Goal: Task Accomplishment & Management: Manage account settings

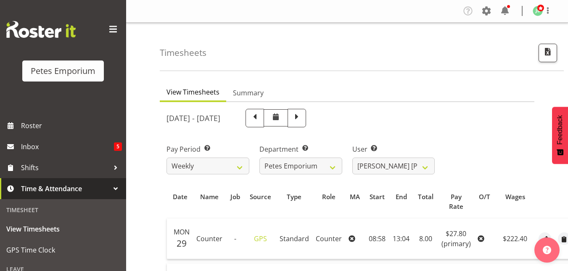
select select "9974"
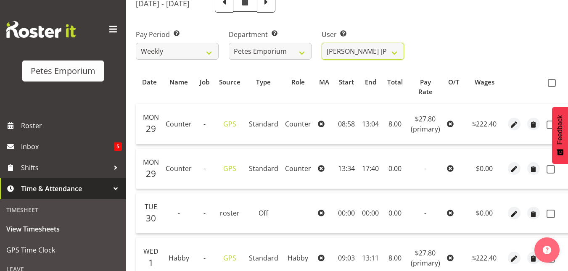
scroll to position [69, 0]
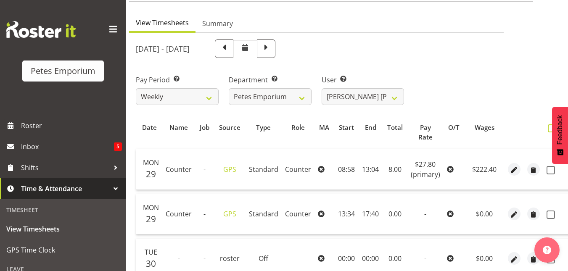
click at [552, 131] on span at bounding box center [552, 128] width 8 height 8
click at [552, 131] on input "checkbox" at bounding box center [550, 128] width 5 height 5
checkbox input "true"
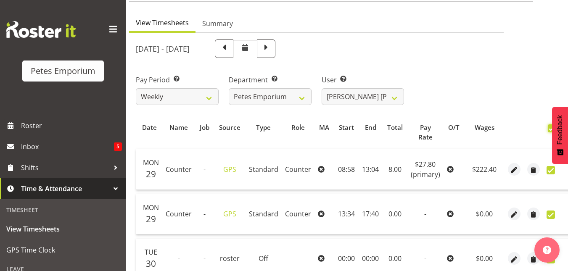
checkbox input "true"
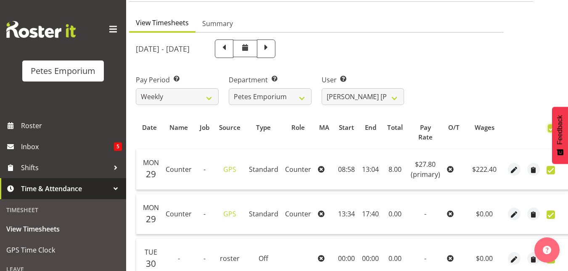
checkbox input "true"
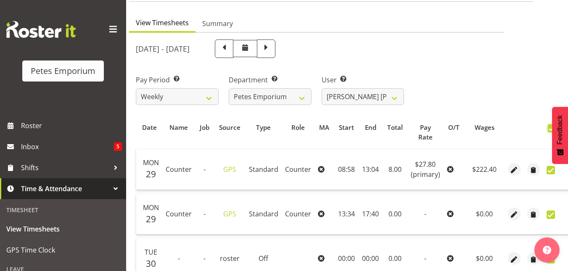
checkbox input "true"
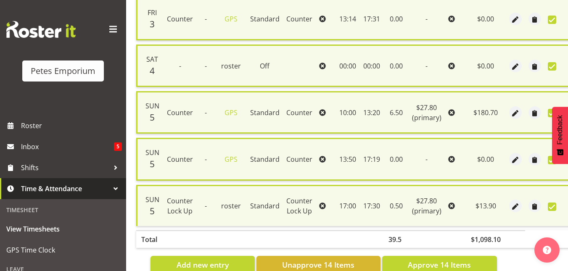
scroll to position [679, 0]
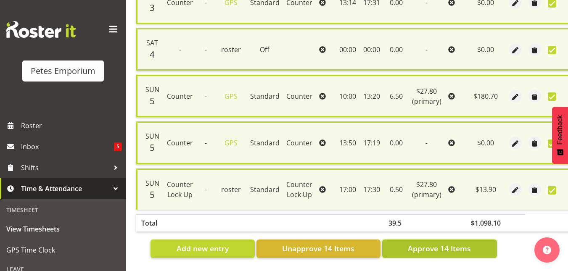
click at [426, 243] on span "Approve 14 Items" at bounding box center [439, 248] width 63 height 11
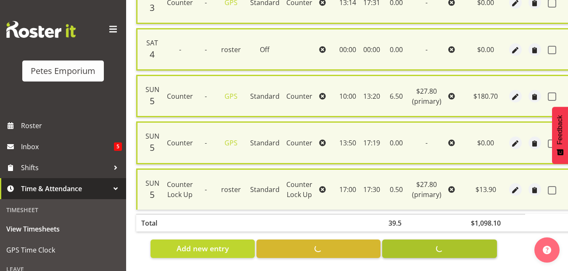
checkbox input "false"
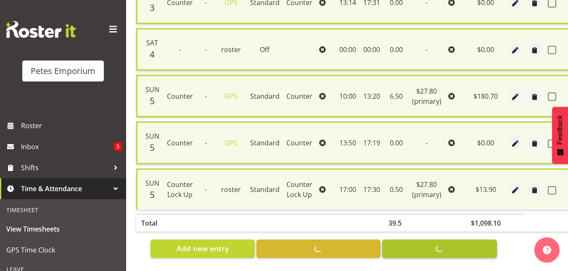
checkbox input "false"
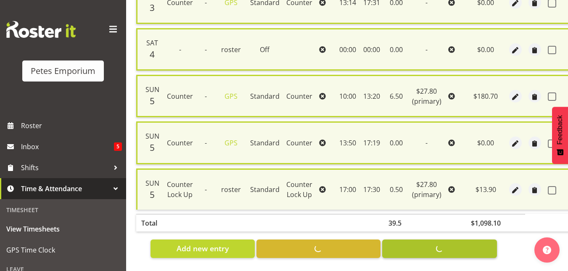
checkbox input "false"
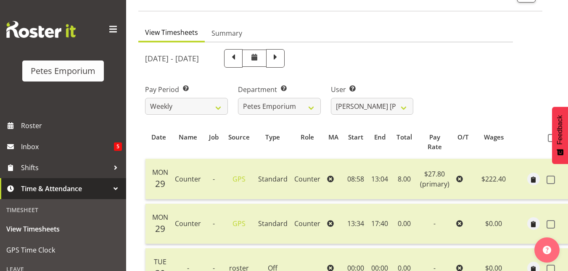
scroll to position [56, 0]
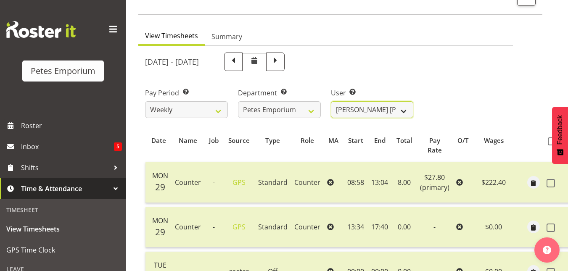
click at [403, 107] on select "Abigail Lane ✔ Alex-Micheal Taniwha ✔ Amelia Denz ✔ Beena Beena ✔ Christine Nev…" at bounding box center [372, 109] width 83 height 17
select select "11214"
click at [331, 101] on select "Abigail Lane ✔ Alex-Micheal Taniwha ✔ Amelia Denz ✔ Beena Beena ✔ Christine Nev…" at bounding box center [372, 109] width 83 height 17
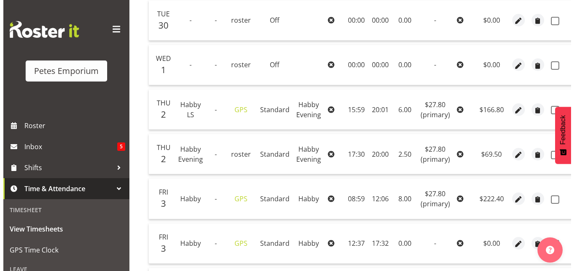
scroll to position [264, 0]
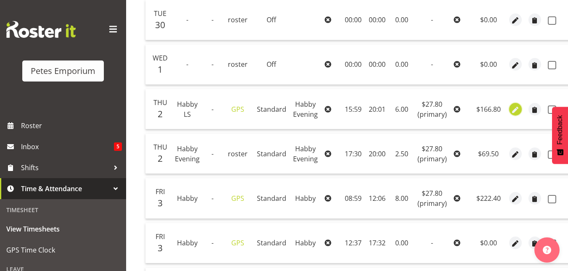
click at [513, 110] on span "button" at bounding box center [516, 110] width 10 height 10
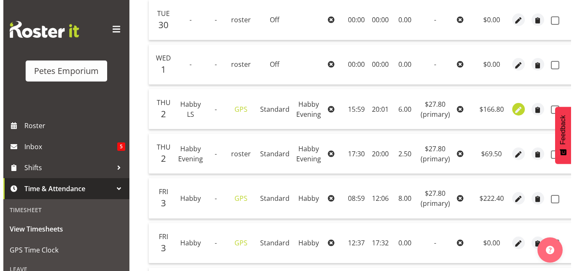
scroll to position [0, 17]
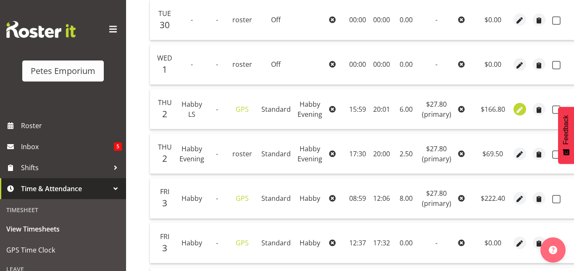
select select "156"
select select "Standard"
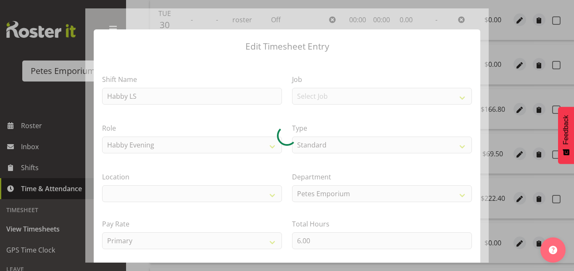
select select "100"
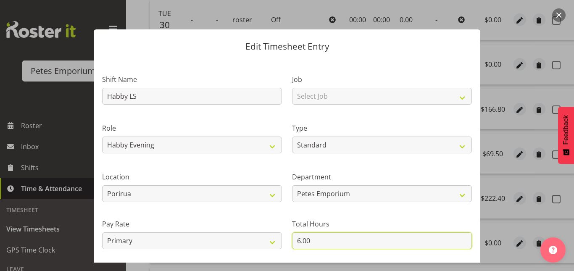
click at [297, 241] on input "6.00" at bounding box center [382, 241] width 180 height 17
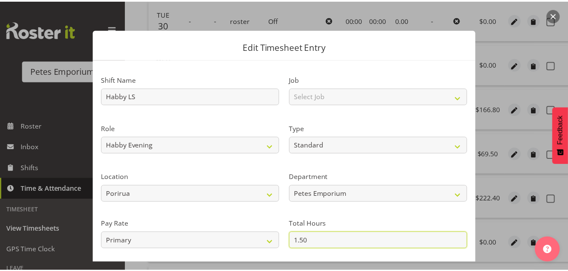
scroll to position [92, 0]
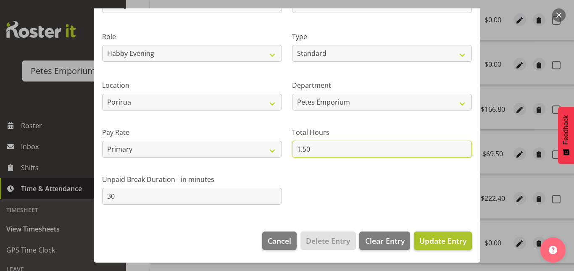
type input "1.50"
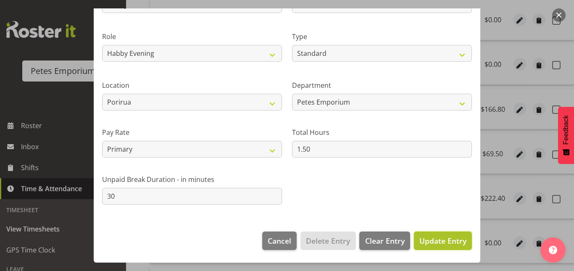
click at [441, 243] on span "Update Entry" at bounding box center [443, 241] width 47 height 10
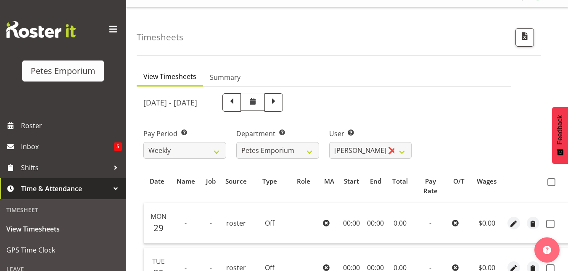
scroll to position [0, 0]
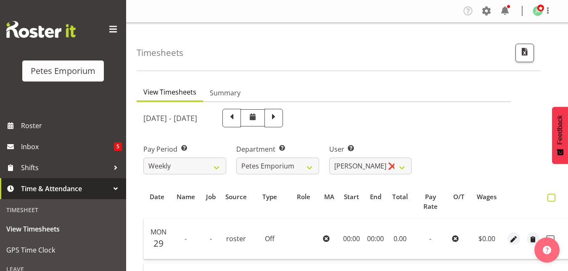
click at [548, 198] on span at bounding box center [552, 198] width 8 height 8
click at [548, 198] on input "checkbox" at bounding box center [550, 197] width 5 height 5
checkbox input "true"
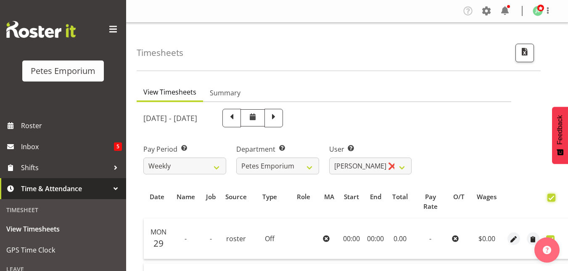
checkbox input "true"
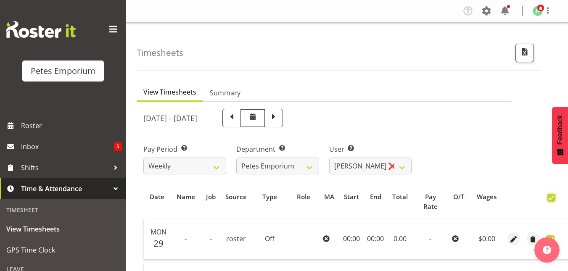
checkbox input "true"
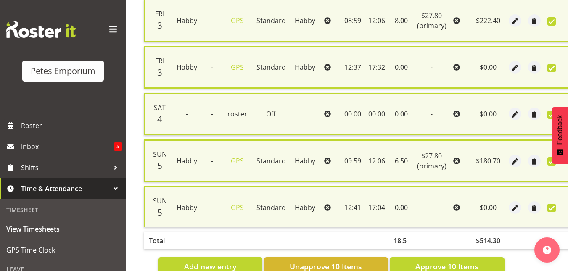
scroll to position [477, 0]
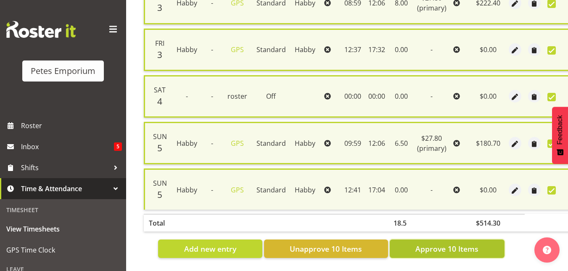
click at [452, 244] on span "Approve 10 Items" at bounding box center [447, 249] width 63 height 11
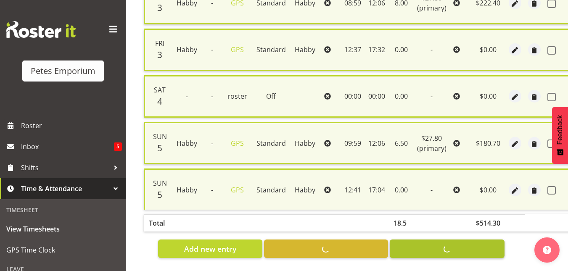
checkbox input "false"
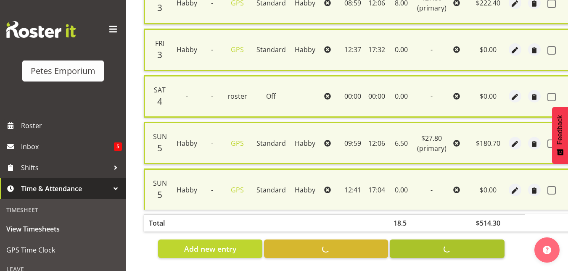
checkbox input "false"
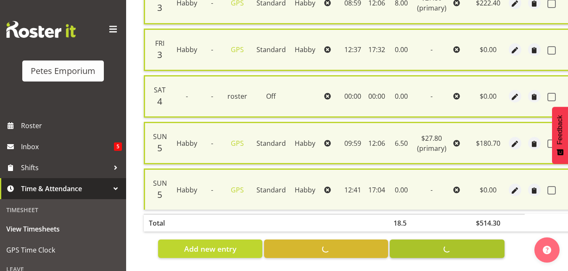
checkbox input "false"
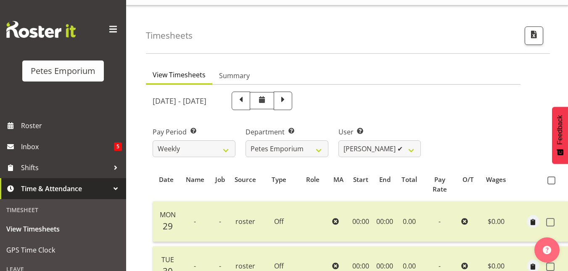
scroll to position [0, 0]
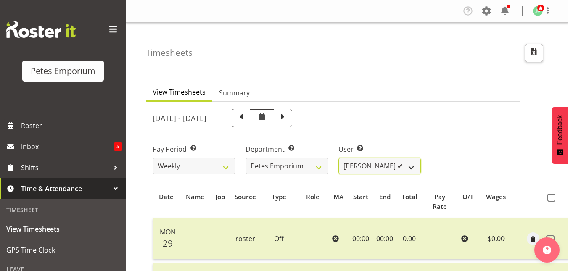
click at [413, 167] on select "Abigail Lane ✔ Alex-Micheal Taniwha ✔ Amelia Denz ✔ Beena Beena ✔ Christine Nev…" at bounding box center [380, 166] width 83 height 17
select select "8920"
click at [339, 158] on select "Abigail Lane ✔ Alex-Micheal Taniwha ✔ Amelia Denz ✔ Beena Beena ✔ Christine Nev…" at bounding box center [380, 166] width 83 height 17
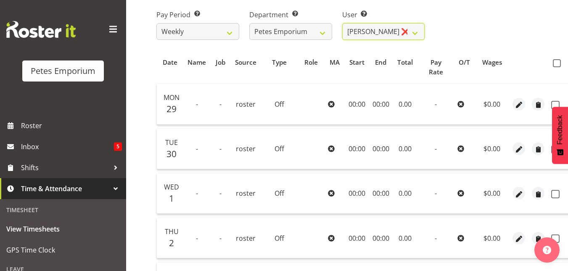
scroll to position [134, 0]
click at [554, 66] on span at bounding box center [557, 64] width 8 height 8
click at [554, 66] on input "checkbox" at bounding box center [555, 63] width 5 height 5
checkbox input "true"
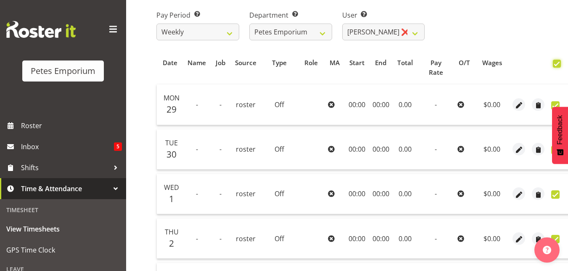
checkbox input "true"
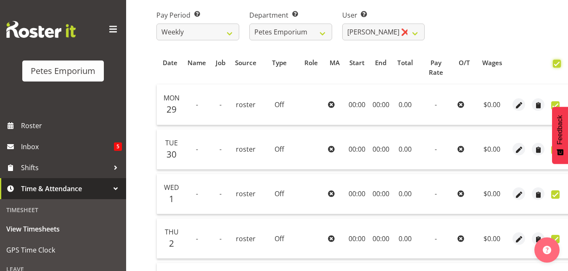
checkbox input "true"
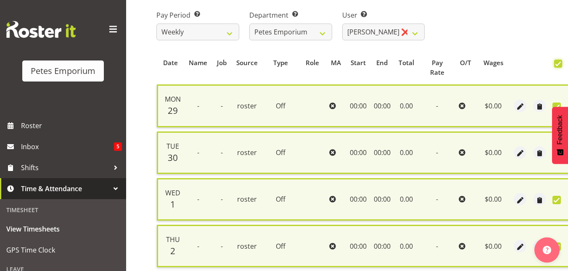
scroll to position [384, 0]
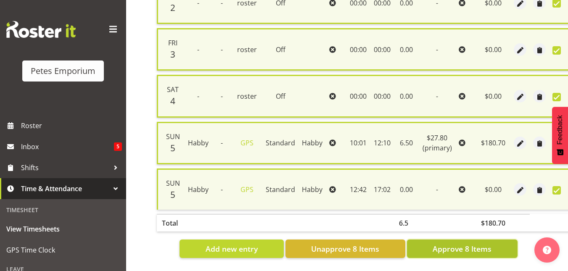
click at [472, 246] on span "Approve 8 Items" at bounding box center [462, 249] width 59 height 11
checkbox input "false"
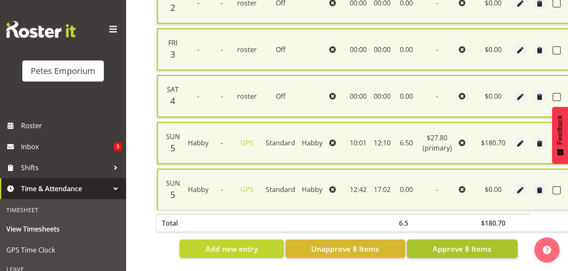
checkbox input "false"
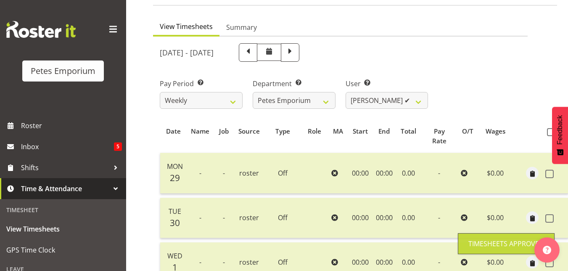
scroll to position [46, 0]
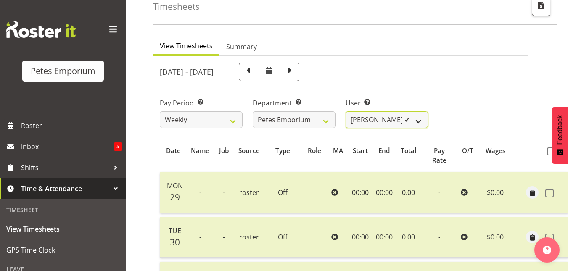
click at [414, 122] on select "Abigail Lane ✔ Alex-Micheal Taniwha ✔ Amelia Denz ✔ Beena Beena ✔ Christine Nev…" at bounding box center [387, 119] width 83 height 17
select select "697"
click at [346, 111] on select "Abigail Lane ✔ Alex-Micheal Taniwha ✔ Amelia Denz ✔ Beena Beena ✔ Christine Nev…" at bounding box center [387, 119] width 83 height 17
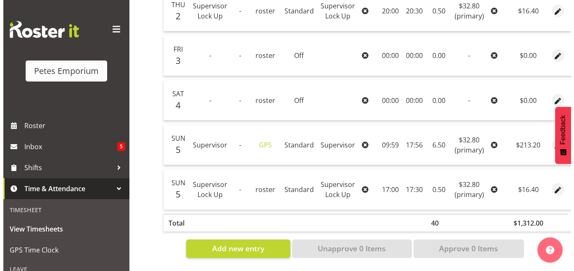
scroll to position [0, 47]
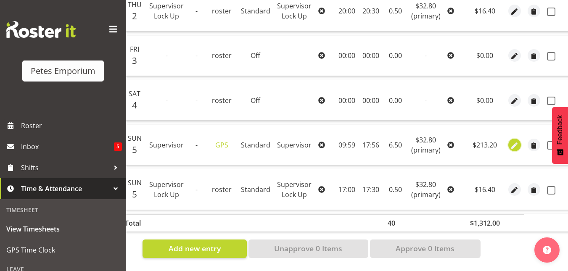
click at [510, 142] on span "button" at bounding box center [515, 146] width 10 height 10
select select "Standard"
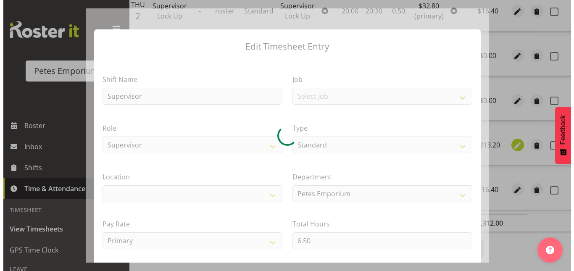
scroll to position [0, 41]
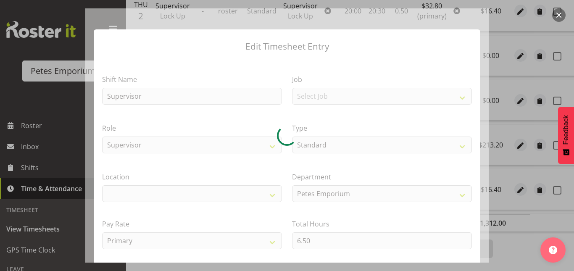
select select "100"
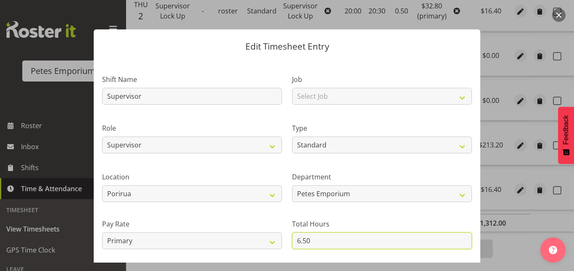
click at [297, 241] on input "6.50" at bounding box center [382, 241] width 180 height 17
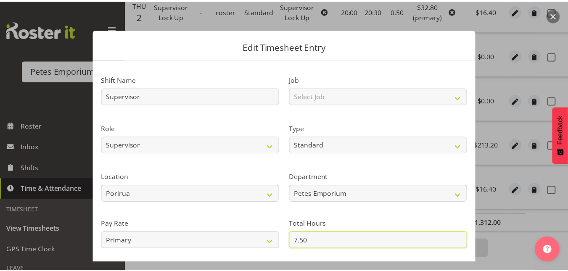
scroll to position [92, 0]
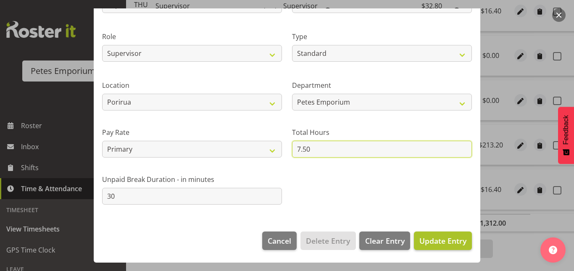
type input "7.50"
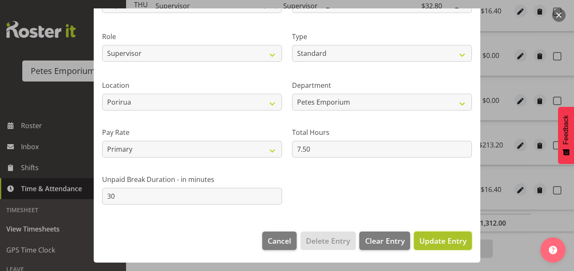
click at [442, 244] on span "Update Entry" at bounding box center [443, 241] width 47 height 10
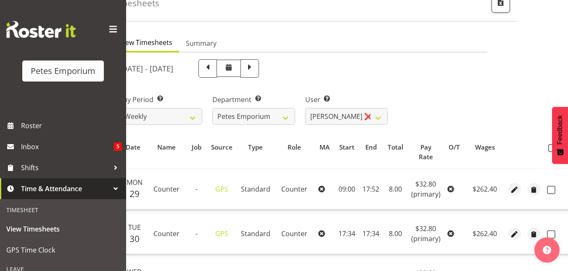
scroll to position [0, 0]
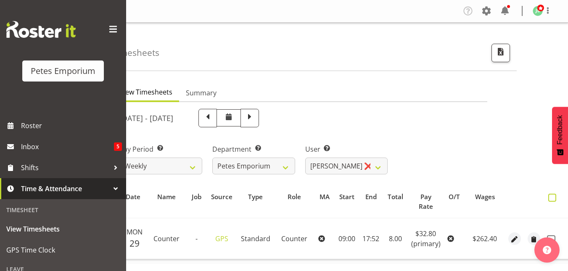
click at [549, 199] on span at bounding box center [552, 198] width 8 height 8
click at [549, 199] on input "checkbox" at bounding box center [550, 197] width 5 height 5
checkbox input "true"
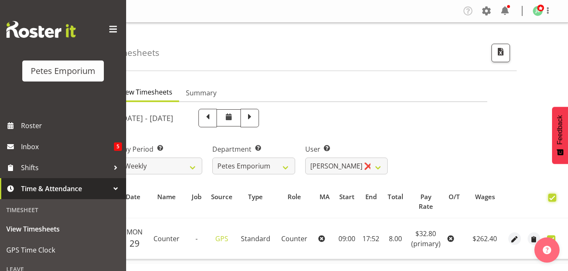
checkbox input "true"
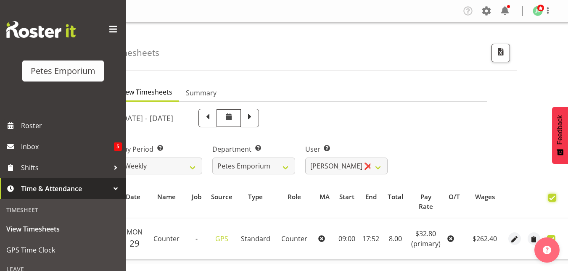
checkbox input "true"
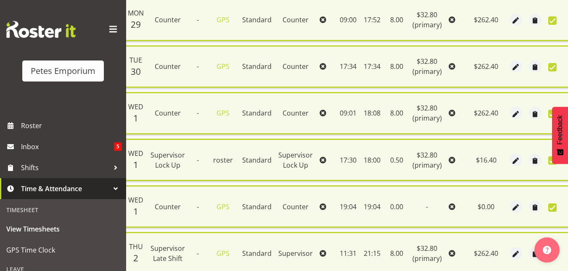
scroll to position [524, 0]
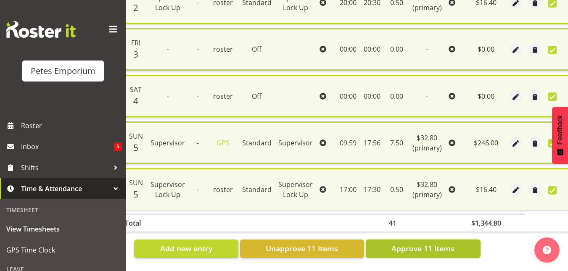
click at [416, 245] on span "Approve 11 Items" at bounding box center [423, 248] width 63 height 11
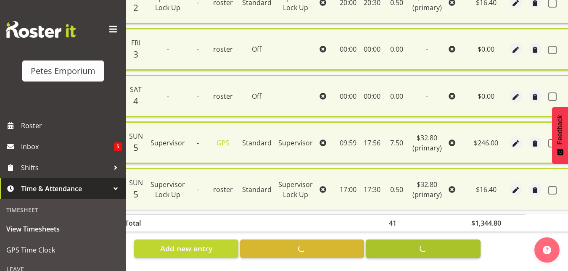
checkbox input "false"
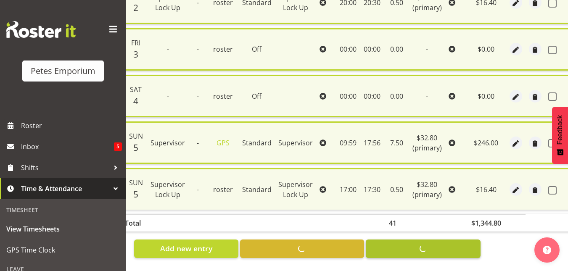
checkbox input "false"
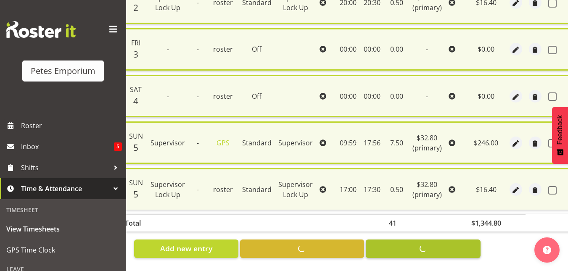
checkbox input "false"
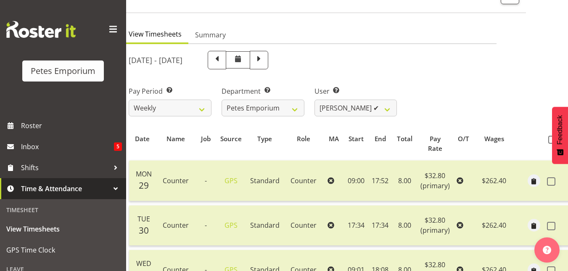
scroll to position [16, 0]
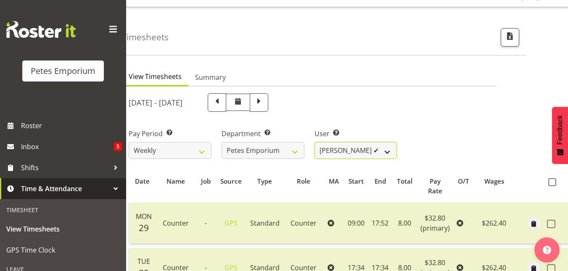
click at [387, 146] on select "Abigail Lane ✔ Alex-Micheal Taniwha ✔ Amelia Denz ✔ Beena Beena ✔ Christine Nev…" at bounding box center [356, 150] width 83 height 17
select select "7499"
click at [315, 142] on select "Abigail Lane ✔ Alex-Micheal Taniwha ✔ Amelia Denz ✔ Beena Beena ✔ Christine Nev…" at bounding box center [356, 150] width 83 height 17
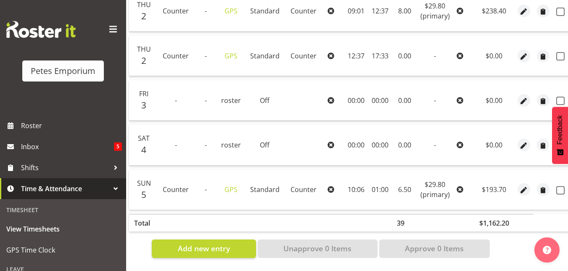
scroll to position [547, 0]
click at [370, 184] on td "01:00" at bounding box center [380, 190] width 24 height 40
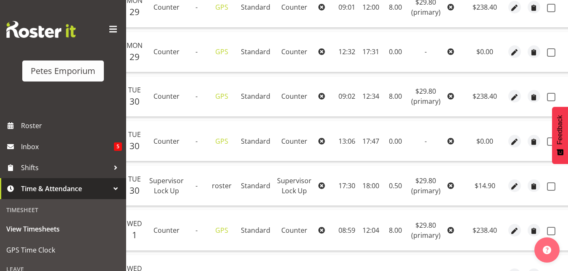
scroll to position [162, 0]
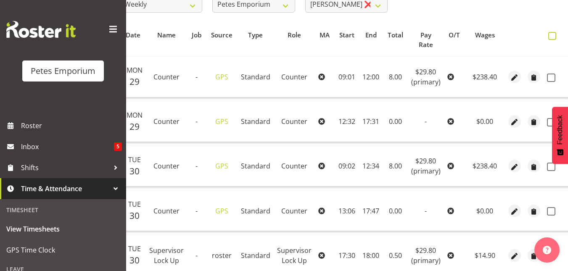
click at [550, 37] on span at bounding box center [552, 36] width 8 height 8
click at [550, 37] on input "checkbox" at bounding box center [550, 35] width 5 height 5
checkbox input "true"
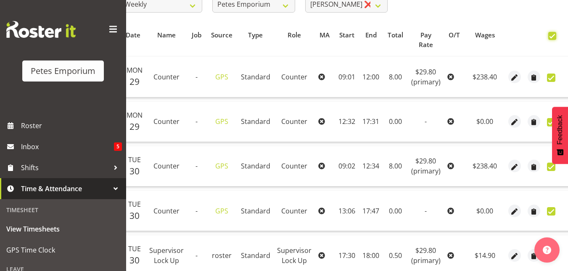
checkbox input "true"
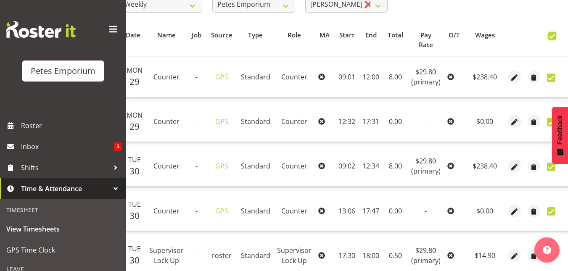
checkbox input "true"
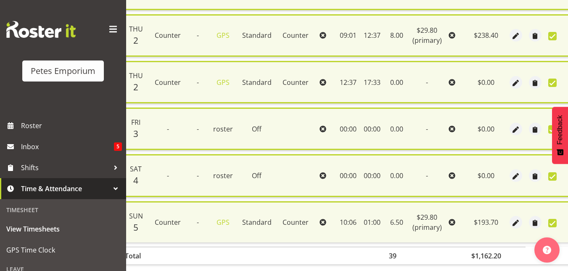
scroll to position [571, 0]
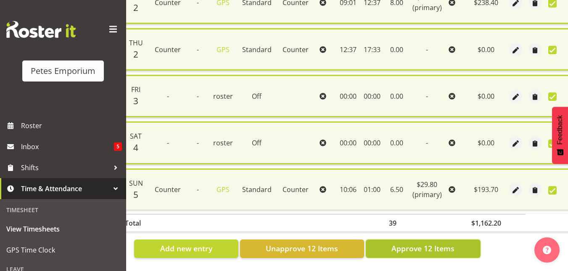
click at [431, 240] on button "Approve 12 Items" at bounding box center [423, 249] width 115 height 19
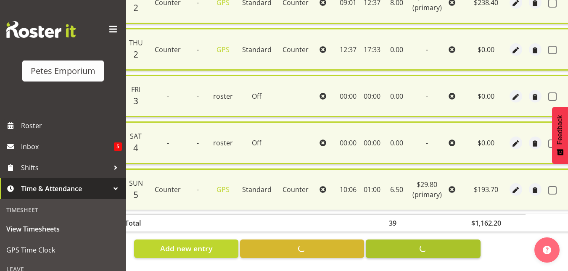
checkbox input "false"
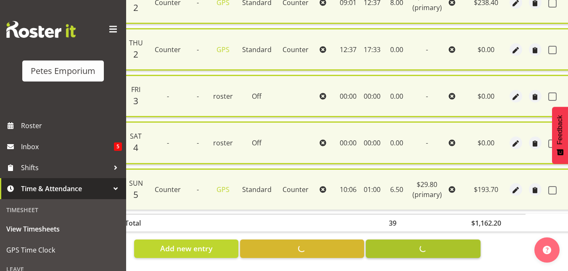
checkbox input "false"
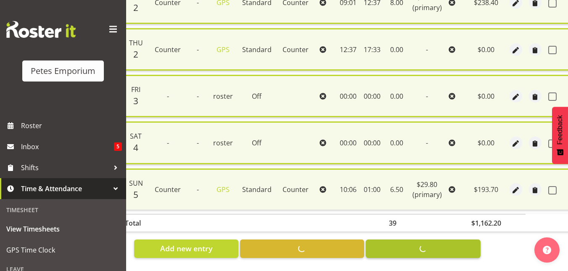
checkbox input "false"
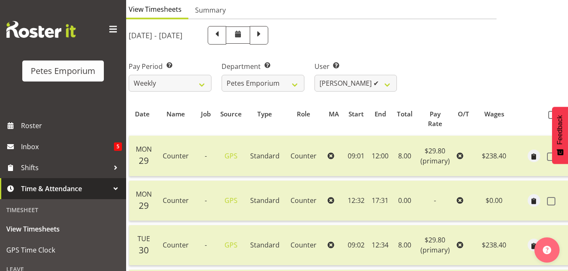
scroll to position [24, 0]
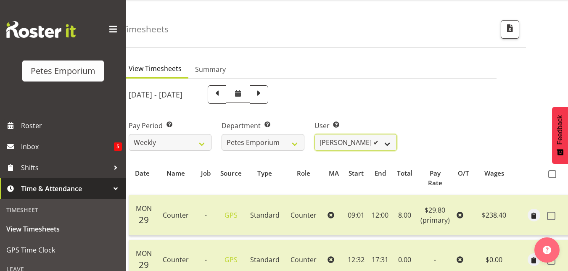
click at [386, 140] on select "Abigail Lane ✔ Alex-Micheal Taniwha ✔ Amelia Denz ✔ Beena Beena ✔ Christine Nev…" at bounding box center [356, 142] width 83 height 17
select select "10223"
click at [315, 134] on select "Abigail Lane ✔ Alex-Micheal Taniwha ✔ Amelia Denz ✔ Beena Beena ✔ Christine Nev…" at bounding box center [356, 142] width 83 height 17
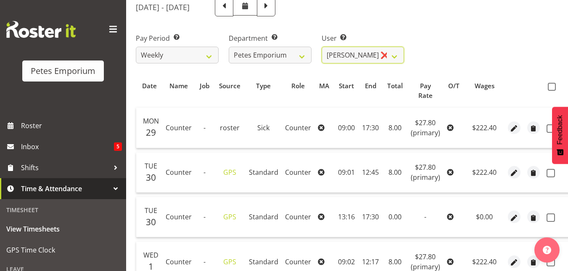
scroll to position [111, 0]
click at [551, 85] on span at bounding box center [552, 87] width 8 height 8
click at [551, 85] on input "checkbox" at bounding box center [550, 87] width 5 height 5
checkbox input "true"
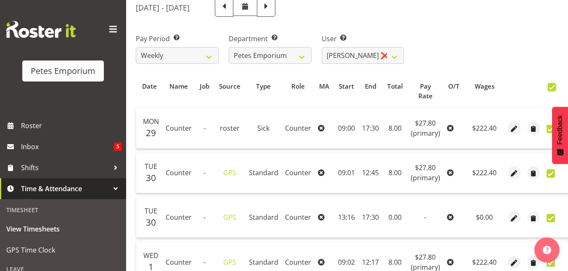
checkbox input "true"
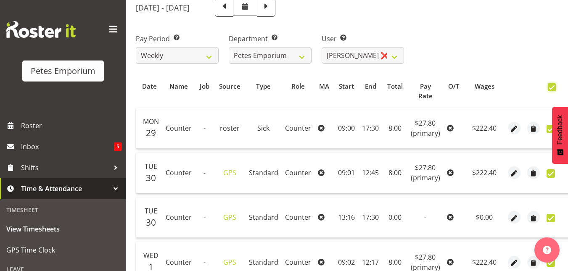
checkbox input "true"
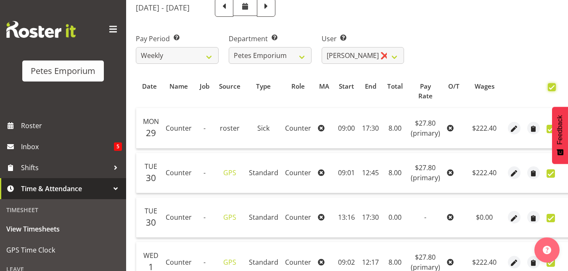
checkbox input "true"
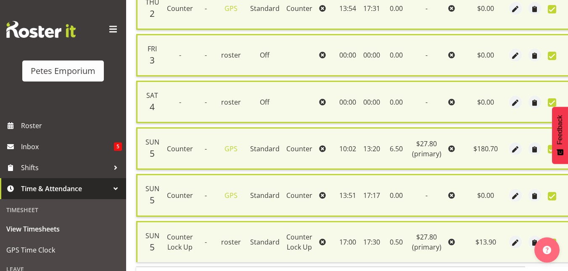
scroll to position [571, 0]
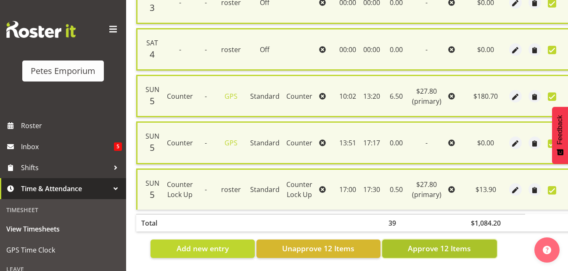
click at [432, 243] on span "Approve 12 Items" at bounding box center [439, 248] width 63 height 11
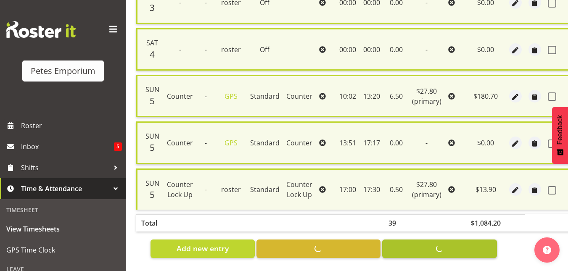
checkbox input "false"
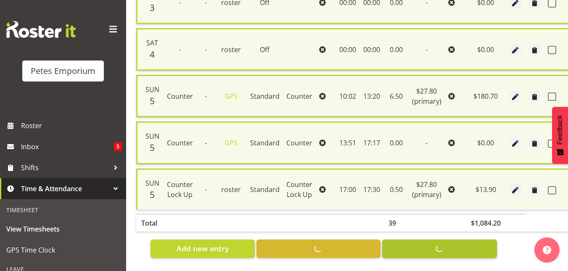
checkbox input "false"
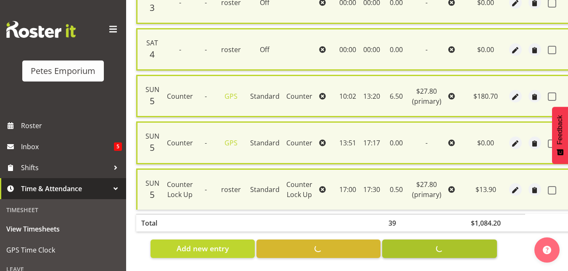
checkbox input "false"
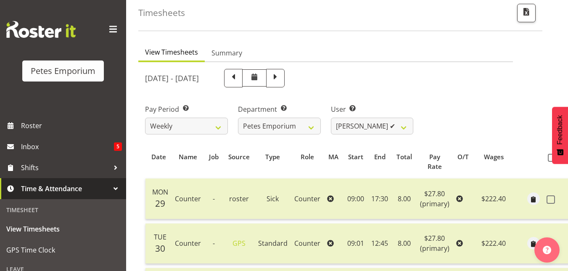
scroll to position [22, 0]
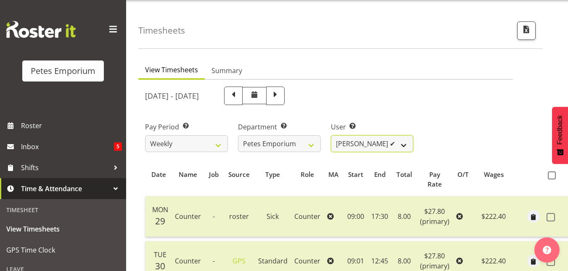
click at [403, 144] on select "Abigail Lane ✔ Alex-Micheal Taniwha ✔ Amelia Denz ✔ Beena Beena ✔ Christine Nev…" at bounding box center [372, 143] width 83 height 17
select select "11184"
click at [331, 135] on select "Abigail Lane ✔ Alex-Micheal Taniwha ✔ Amelia Denz ✔ Beena Beena ✔ Christine Nev…" at bounding box center [372, 143] width 83 height 17
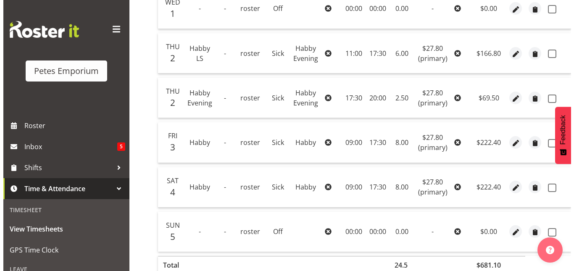
scroll to position [320, 0]
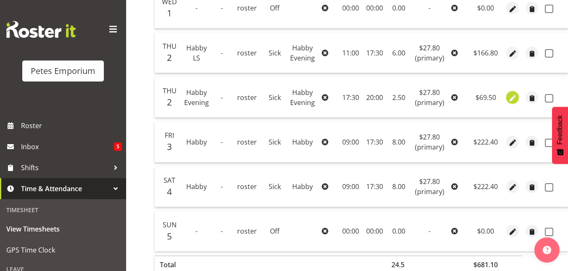
click at [517, 98] on button "button" at bounding box center [512, 97] width 13 height 13
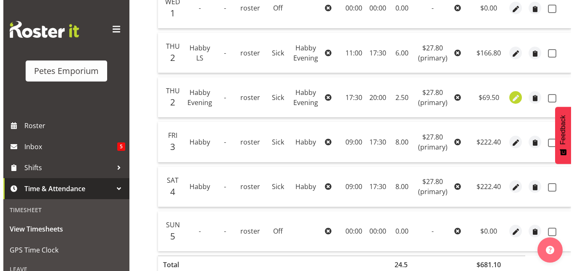
scroll to position [0, 6]
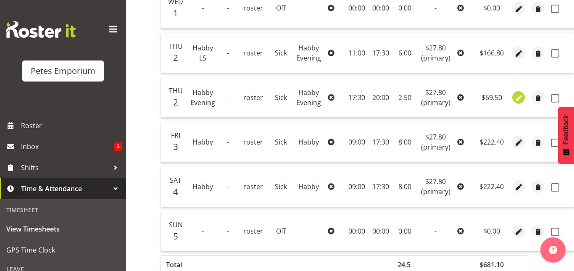
select select "156"
select select "Sick"
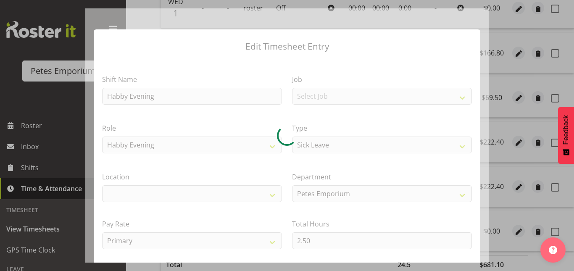
select select "100"
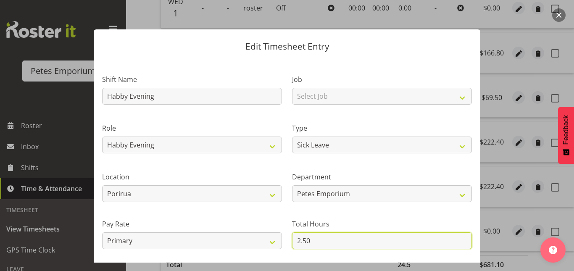
click at [302, 242] on input "2.50" at bounding box center [382, 241] width 180 height 17
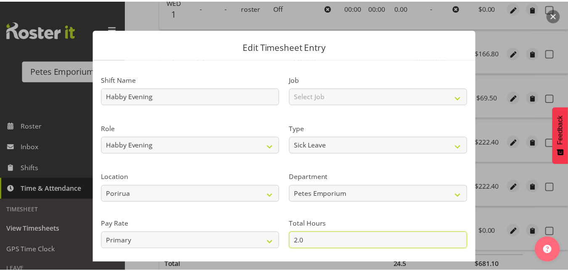
scroll to position [92, 0]
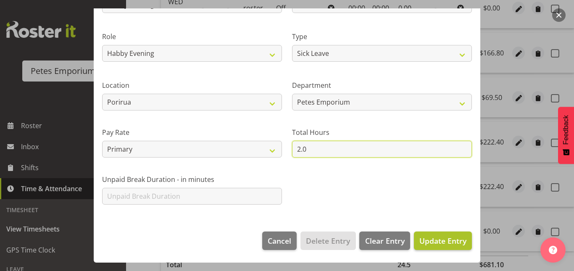
type input "2.0"
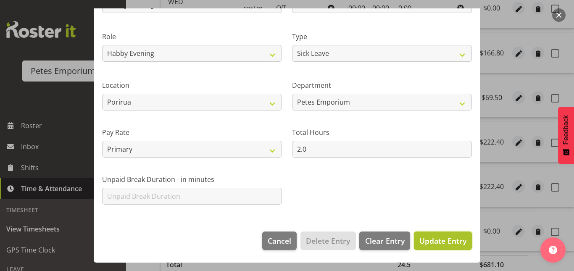
click at [449, 245] on span "Update Entry" at bounding box center [443, 241] width 47 height 10
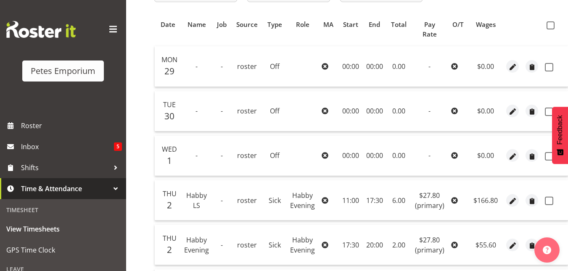
scroll to position [172, 0]
click at [554, 28] on label at bounding box center [553, 25] width 12 height 8
click at [552, 28] on input "checkbox" at bounding box center [549, 25] width 5 height 5
checkbox input "true"
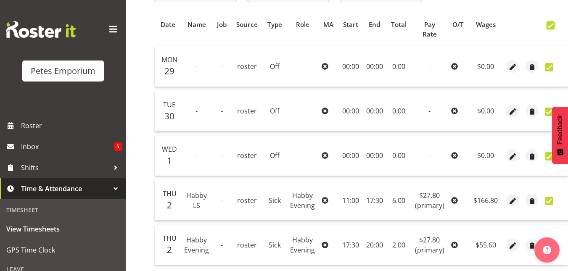
checkbox input "true"
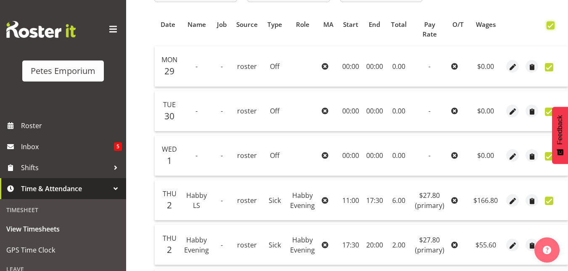
checkbox input "true"
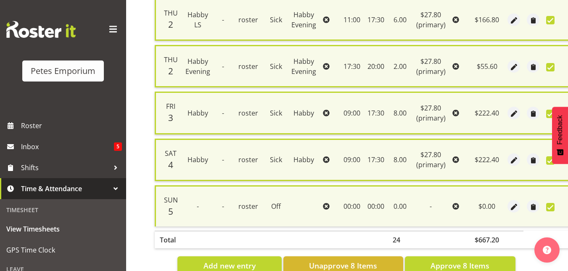
scroll to position [384, 0]
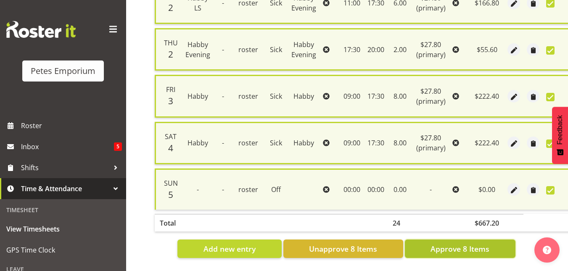
click at [474, 247] on span "Approve 8 Items" at bounding box center [460, 249] width 59 height 11
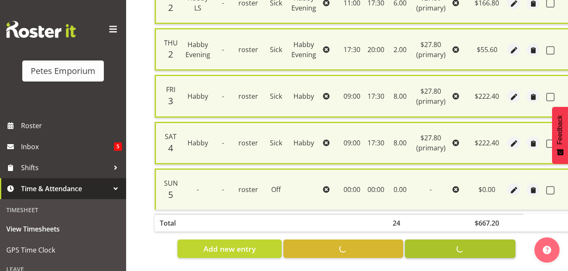
checkbox input "false"
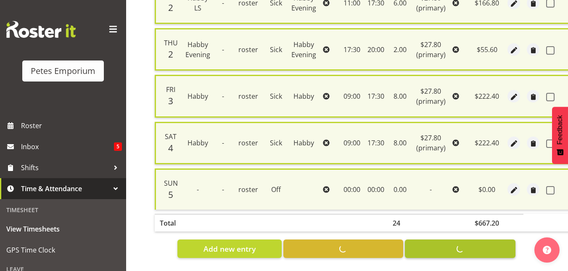
checkbox input "false"
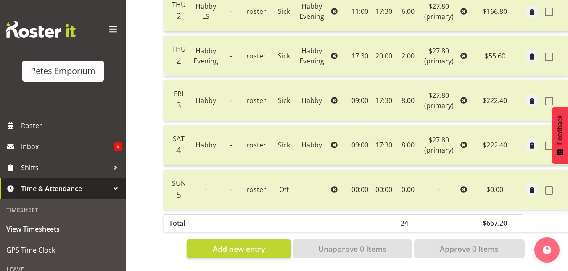
scroll to position [0, 0]
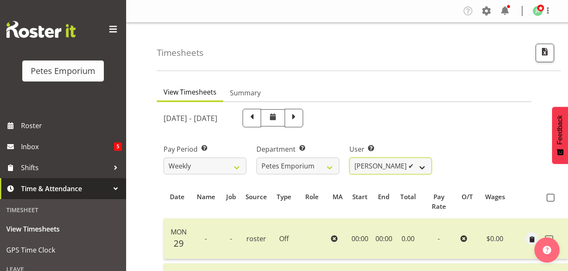
click at [424, 168] on select "Abigail Lane ✔ Alex-Micheal Taniwha ✔ Amelia Denz ✔ Beena Beena ✔ Christine Nev…" at bounding box center [390, 166] width 83 height 17
select select "701"
click at [349, 158] on select "Abigail Lane ✔ Alex-Micheal Taniwha ✔ Amelia Denz ✔ Beena Beena ✔ Christine Nev…" at bounding box center [390, 166] width 83 height 17
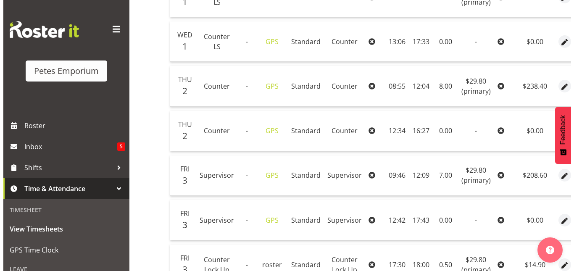
scroll to position [377, 0]
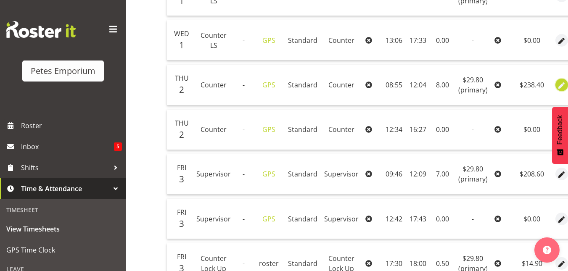
click at [561, 85] on span "button" at bounding box center [562, 86] width 10 height 10
select select "151"
select select "Standard"
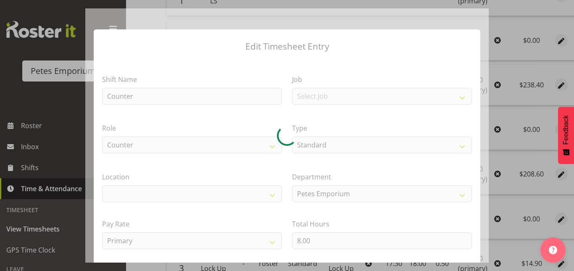
select select "100"
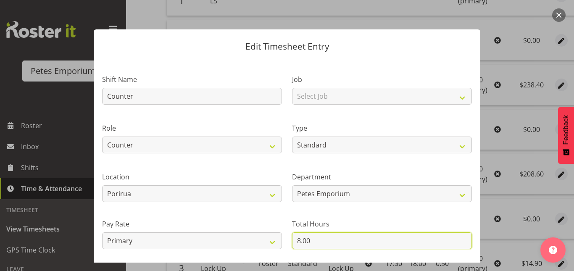
click at [297, 239] on input "8.00" at bounding box center [382, 241] width 180 height 17
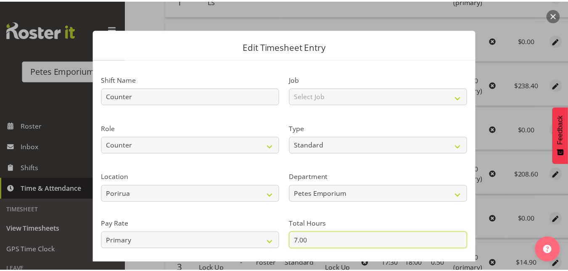
scroll to position [92, 0]
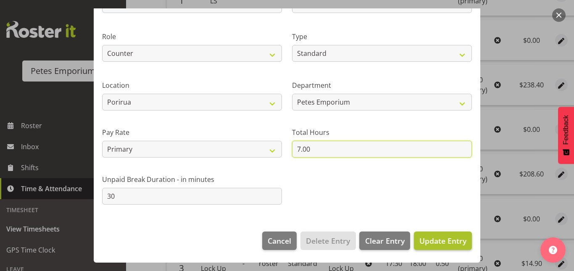
type input "7.00"
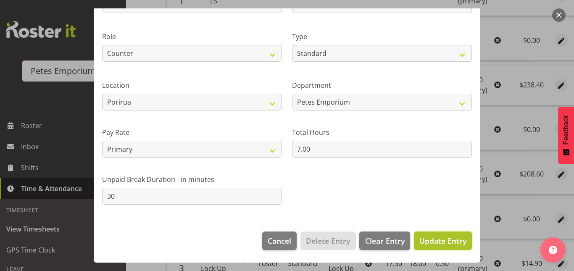
click at [426, 244] on span "Update Entry" at bounding box center [443, 241] width 47 height 10
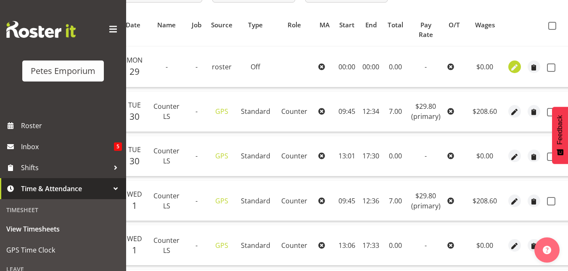
scroll to position [172, 0]
click at [549, 27] on span at bounding box center [552, 26] width 8 height 8
click at [549, 27] on input "checkbox" at bounding box center [550, 26] width 5 height 5
checkbox input "true"
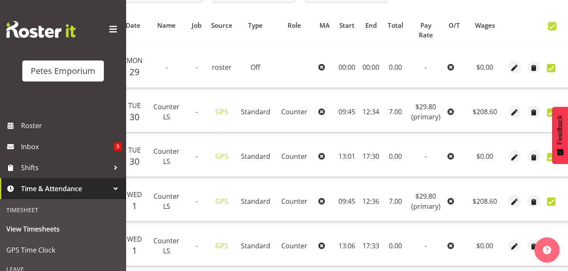
checkbox input "true"
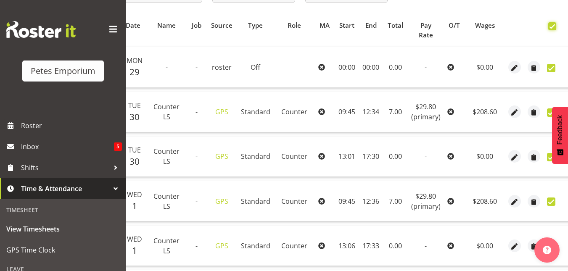
checkbox input "true"
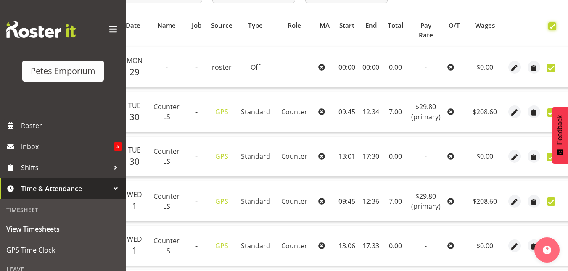
checkbox input "true"
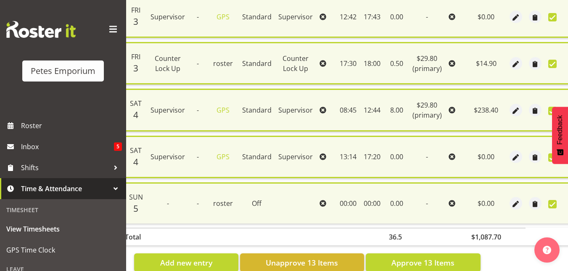
scroll to position [618, 0]
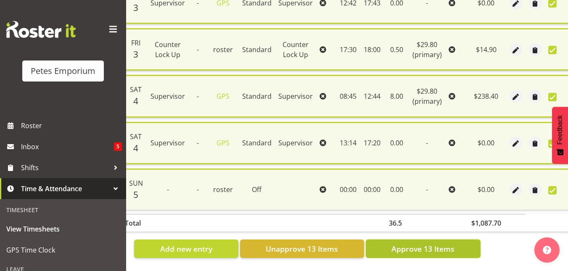
click at [417, 244] on span "Approve 13 Items" at bounding box center [423, 249] width 63 height 11
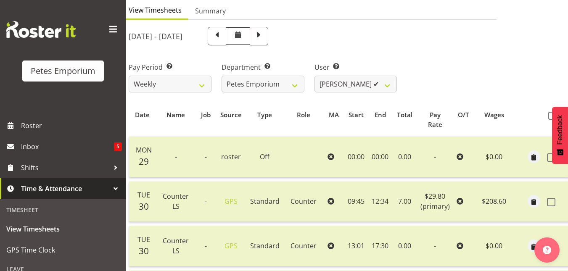
scroll to position [82, 0]
click at [389, 89] on select "Abigail Lane ✔ Alex-Micheal Taniwha ✔ Amelia Denz ✔ Beena Beena ✔ Christine Nev…" at bounding box center [356, 84] width 83 height 17
click at [315, 76] on select "Abigail Lane ✔ Alex-Micheal Taniwha ✔ Amelia Denz ✔ Beena Beena ✔ Christine Nev…" at bounding box center [356, 84] width 83 height 17
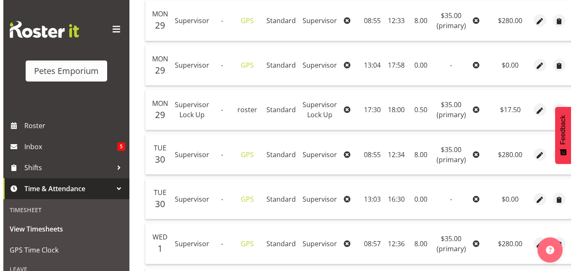
scroll to position [228, 0]
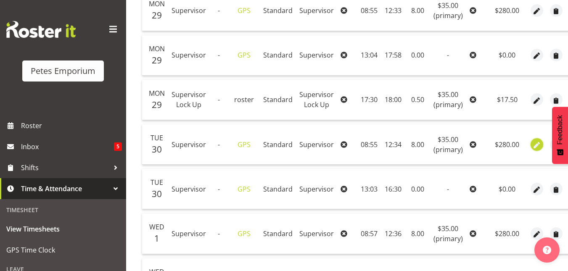
click at [532, 145] on span "button" at bounding box center [537, 145] width 10 height 10
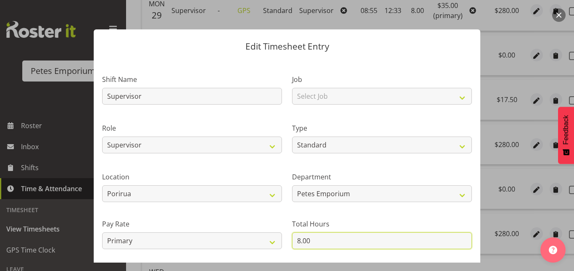
click at [296, 242] on input "8.00" at bounding box center [382, 241] width 180 height 17
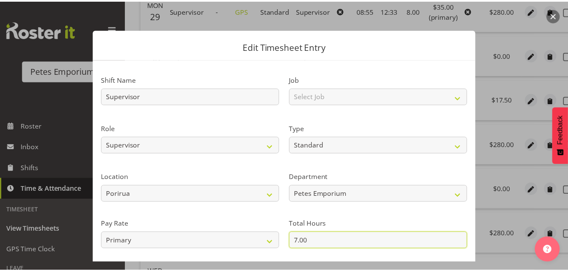
scroll to position [92, 0]
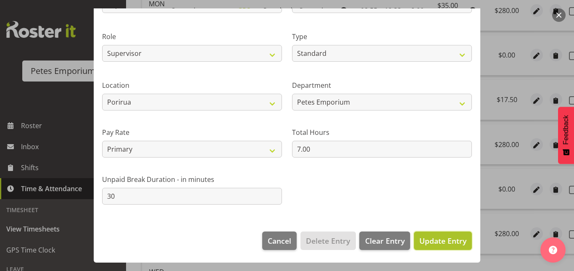
click at [426, 235] on button "Update Entry" at bounding box center [443, 241] width 58 height 19
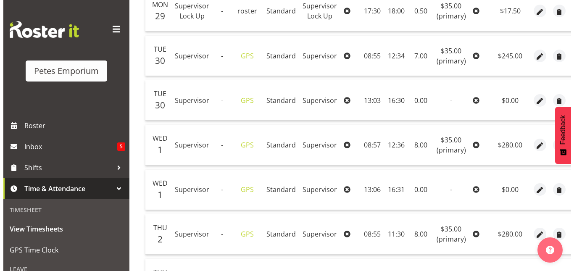
scroll to position [318, 0]
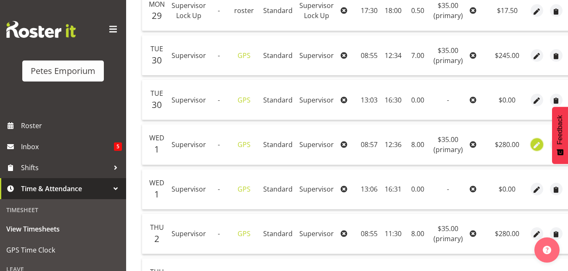
click at [534, 144] on span "button" at bounding box center [537, 145] width 10 height 10
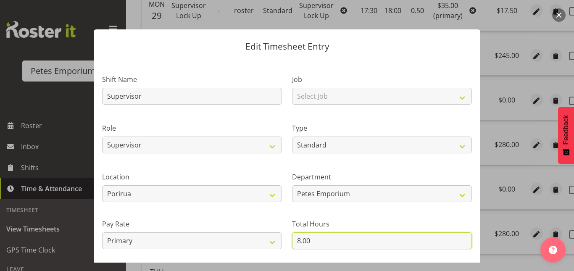
click at [296, 241] on input "8.00" at bounding box center [382, 241] width 180 height 17
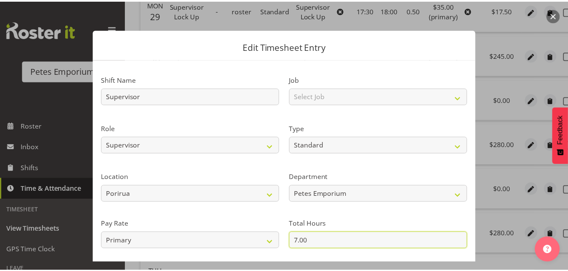
scroll to position [92, 0]
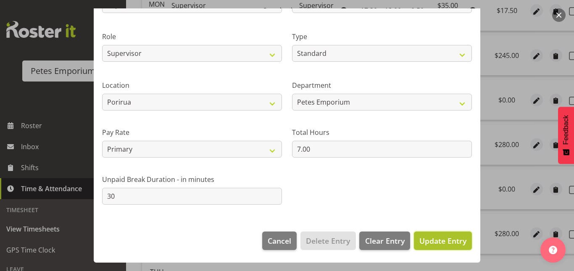
click at [441, 241] on span "Update Entry" at bounding box center [443, 241] width 47 height 10
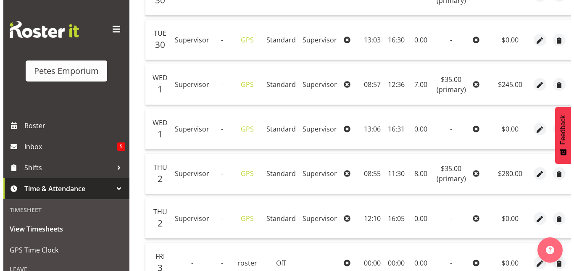
scroll to position [378, 0]
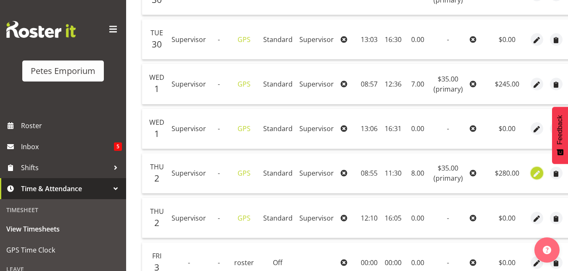
click at [533, 175] on span "button" at bounding box center [537, 174] width 10 height 10
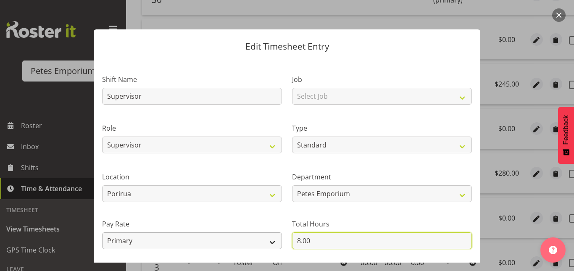
drag, startPoint x: 312, startPoint y: 244, endPoint x: 266, endPoint y: 242, distance: 46.3
click at [266, 242] on div "Shift Name Supervisor Job Select Job Role Supervisor Supervisor Lock Up Counter…" at bounding box center [287, 182] width 380 height 239
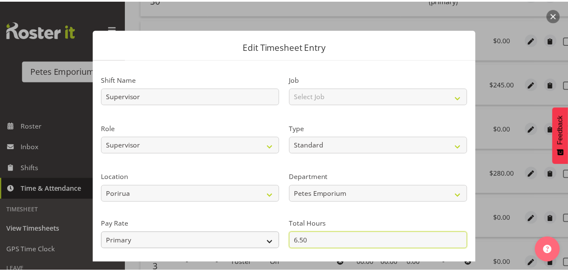
scroll to position [92, 0]
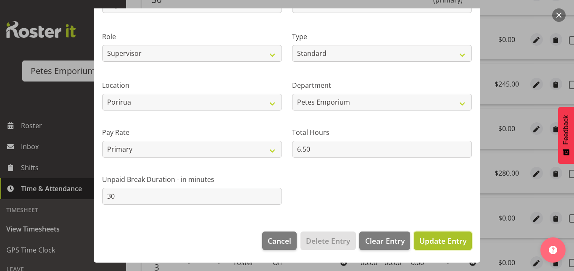
click at [452, 237] on span "Update Entry" at bounding box center [443, 241] width 47 height 10
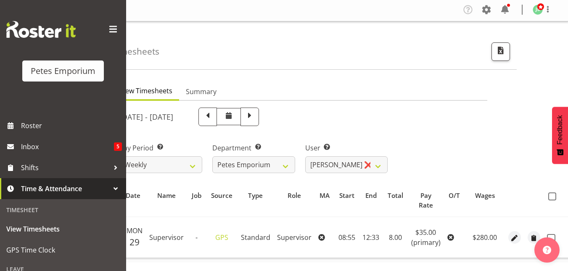
scroll to position [14, 0]
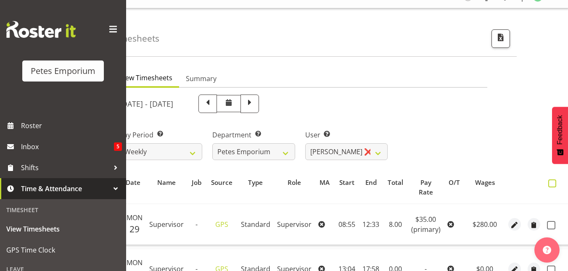
click at [551, 183] on span at bounding box center [552, 184] width 8 height 8
click at [551, 183] on input "checkbox" at bounding box center [550, 183] width 5 height 5
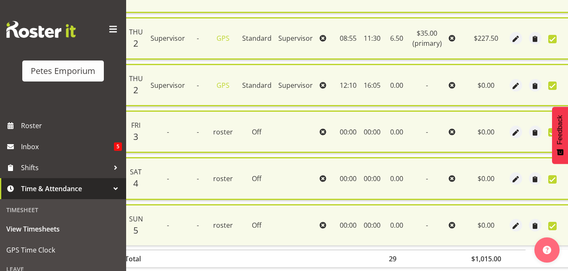
scroll to position [571, 0]
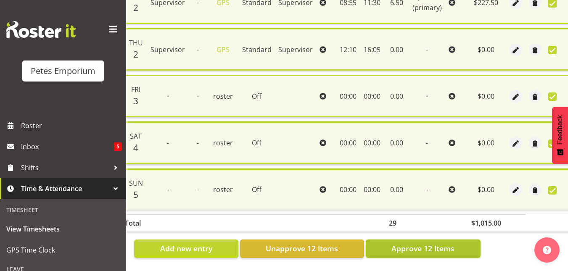
click at [420, 246] on span "Approve 12 Items" at bounding box center [423, 248] width 63 height 11
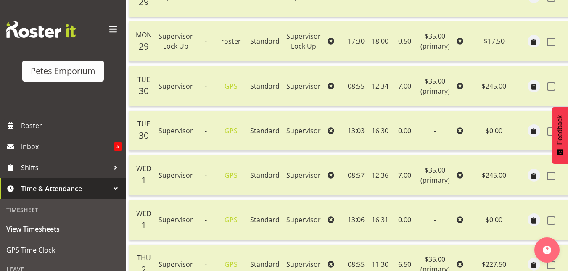
scroll to position [0, 0]
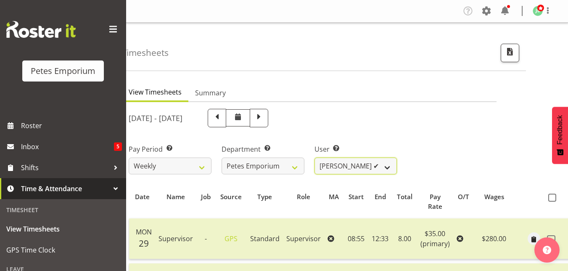
click at [390, 170] on select "Abigail Lane ✔ Alex-Micheal Taniwha ✔ Amelia Denz ✔ Beena Beena ✔ Christine Nev…" at bounding box center [356, 166] width 83 height 17
click at [315, 158] on select "Abigail Lane ✔ Alex-Micheal Taniwha ✔ Amelia Denz ✔ Beena Beena ✔ Christine Nev…" at bounding box center [356, 166] width 83 height 17
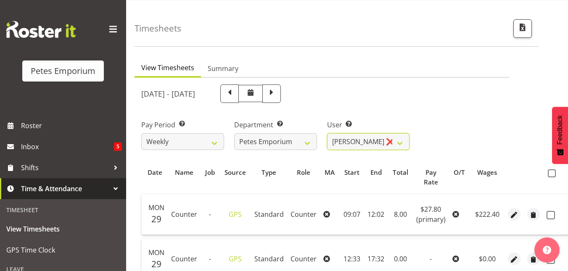
scroll to position [21, 0]
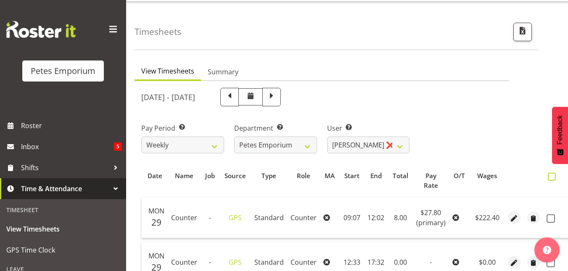
click at [550, 179] on span at bounding box center [552, 177] width 8 height 8
click at [550, 179] on input "checkbox" at bounding box center [550, 176] width 5 height 5
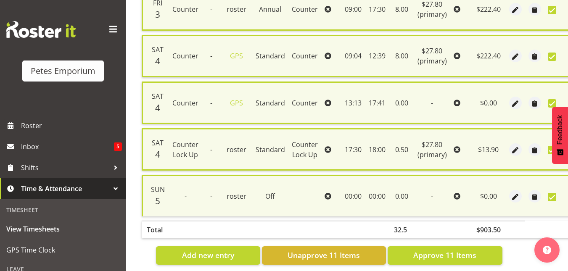
scroll to position [524, 0]
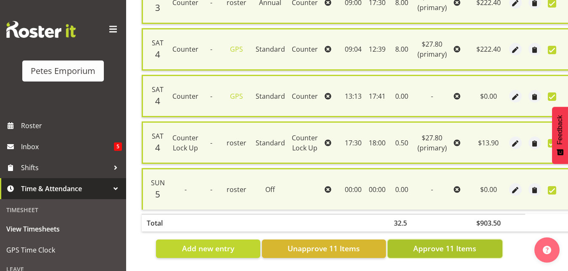
click at [434, 246] on span "Approve 11 Items" at bounding box center [444, 248] width 63 height 11
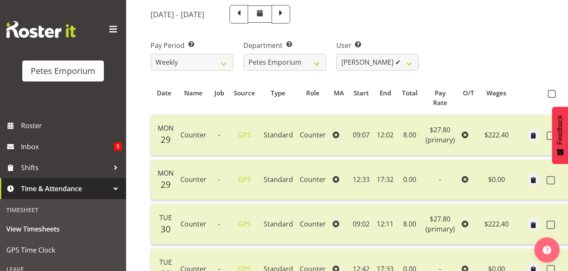
scroll to position [102, 0]
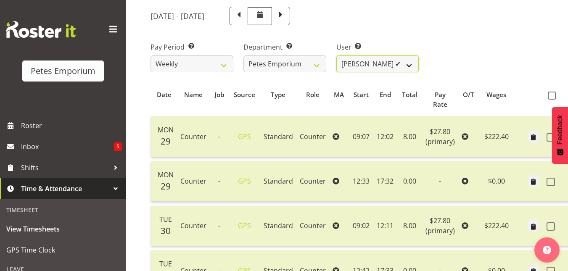
click at [408, 66] on select "Abigail Lane ✔ Alex-Micheal Taniwha ✔ Amelia Denz ✔ Beena Beena ✔ Christine Nev…" at bounding box center [377, 64] width 83 height 17
click at [336, 56] on select "Abigail Lane ✔ Alex-Micheal Taniwha ✔ Amelia Denz ✔ Beena Beena ✔ Christine Nev…" at bounding box center [377, 64] width 83 height 17
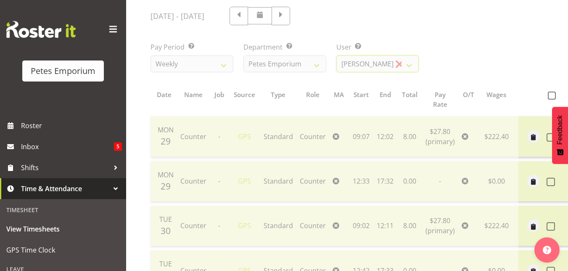
scroll to position [0, 0]
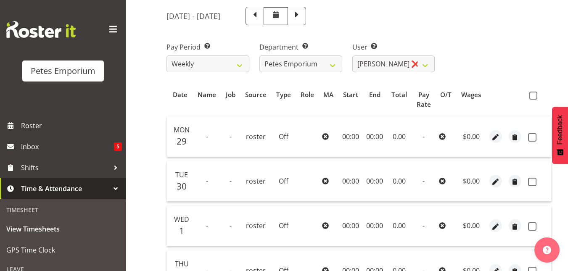
click at [534, 91] on th at bounding box center [538, 100] width 26 height 26
click at [533, 95] on span at bounding box center [533, 96] width 8 height 8
click at [533, 95] on input "checkbox" at bounding box center [531, 95] width 5 height 5
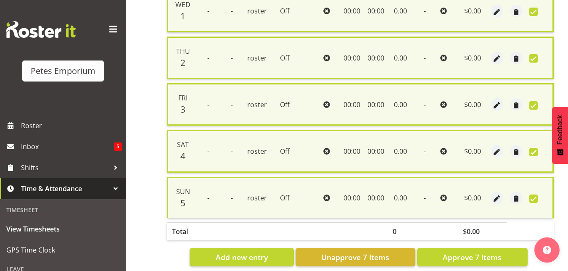
scroll to position [337, 0]
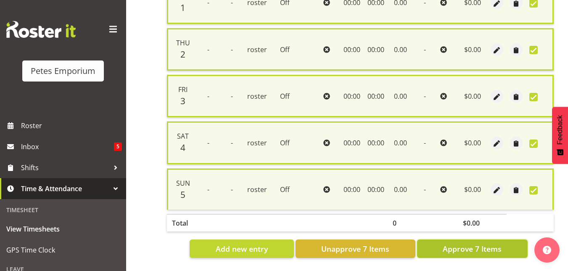
click at [483, 247] on span "Approve 7 Items" at bounding box center [472, 249] width 59 height 11
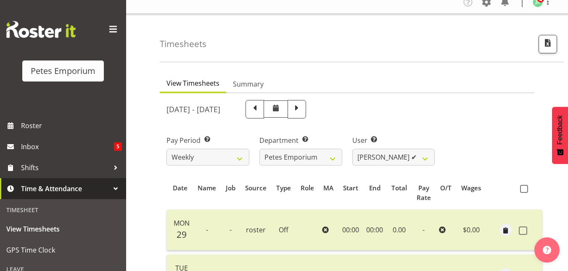
scroll to position [0, 0]
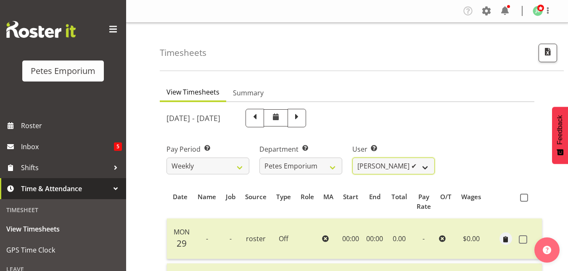
click at [430, 172] on select "Abigail Lane ✔ Alex-Micheal Taniwha ✔ Amelia Denz ✔ Beena Beena ✔ Christine Nev…" at bounding box center [393, 166] width 83 height 17
click at [352, 158] on select "Abigail Lane ✔ Alex-Micheal Taniwha ✔ Amelia Denz ✔ Beena Beena ✔ Christine Nev…" at bounding box center [393, 166] width 83 height 17
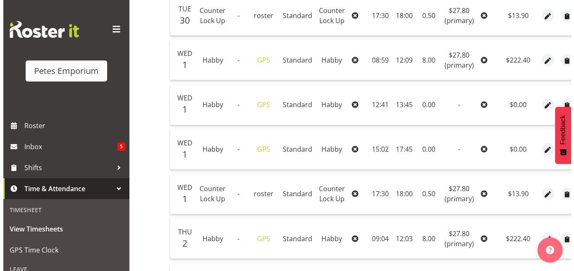
scroll to position [358, 0]
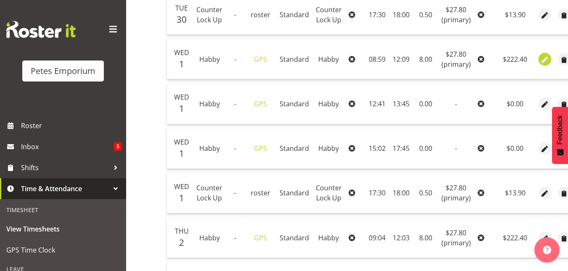
click at [542, 63] on span "button" at bounding box center [545, 60] width 10 height 10
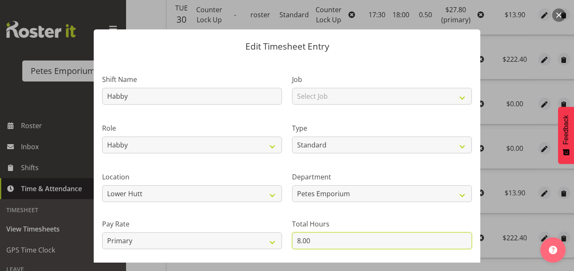
click at [297, 240] on input "8.00" at bounding box center [382, 241] width 180 height 17
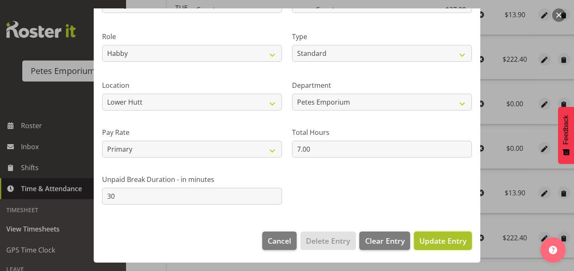
click at [439, 246] on span "Update Entry" at bounding box center [443, 241] width 47 height 11
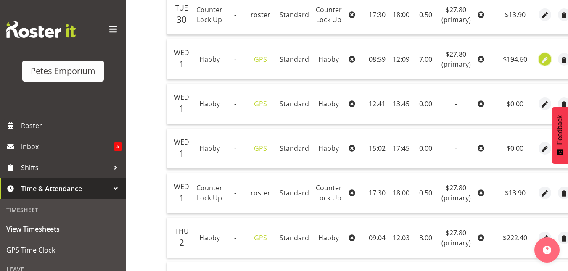
click at [543, 61] on span "button" at bounding box center [545, 60] width 10 height 10
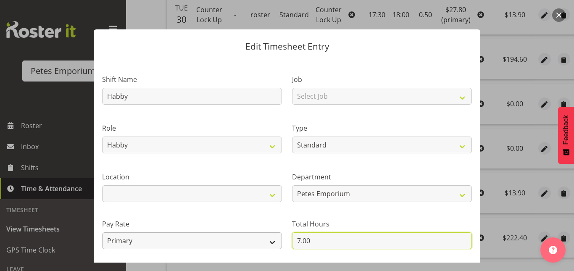
drag, startPoint x: 307, startPoint y: 236, endPoint x: 276, endPoint y: 236, distance: 30.7
click at [276, 236] on div "Shift Name Habby Job Select Job Role Counter Counter Evening Counter Mid Shift …" at bounding box center [287, 182] width 380 height 239
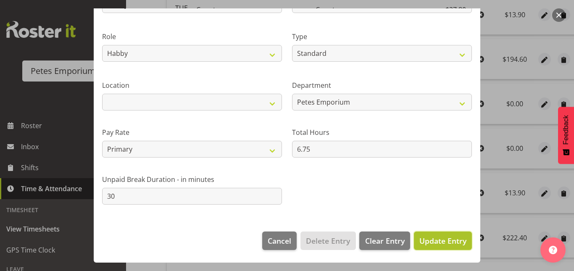
click at [446, 239] on span "Update Entry" at bounding box center [443, 241] width 47 height 10
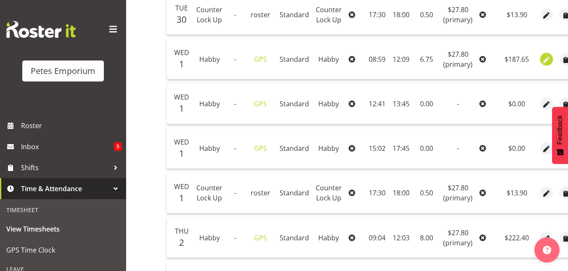
click at [543, 58] on span "button" at bounding box center [547, 60] width 10 height 10
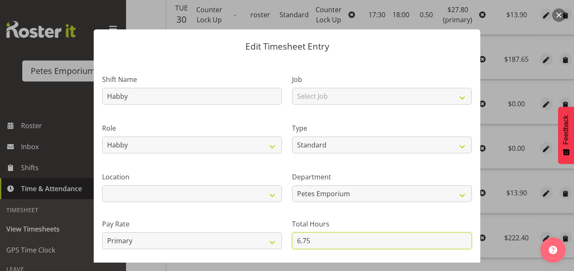
click at [315, 241] on input "6.75" at bounding box center [382, 241] width 180 height 17
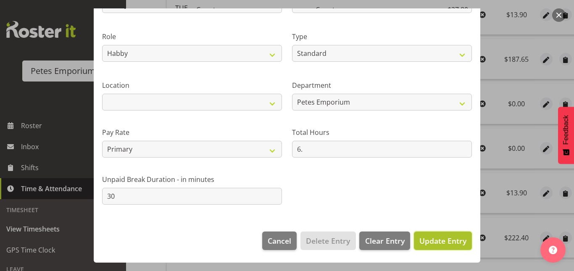
click at [449, 238] on span "Update Entry" at bounding box center [443, 241] width 47 height 10
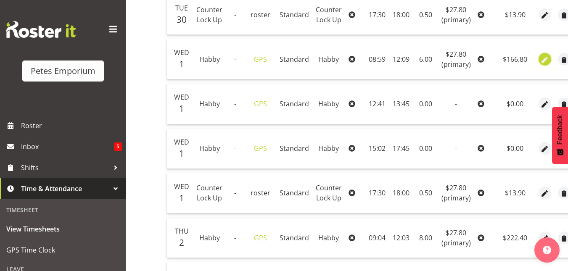
click at [540, 58] on span "button" at bounding box center [545, 60] width 10 height 10
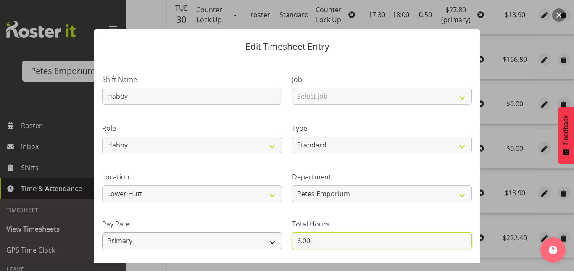
drag, startPoint x: 310, startPoint y: 241, endPoint x: 260, endPoint y: 236, distance: 49.4
click at [260, 236] on div "Shift Name Habby Job Select Job Role Counter Counter Evening Counter Mid Shift …" at bounding box center [287, 182] width 380 height 239
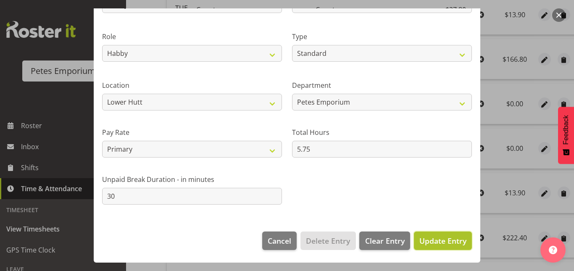
click at [452, 238] on span "Update Entry" at bounding box center [443, 241] width 47 height 10
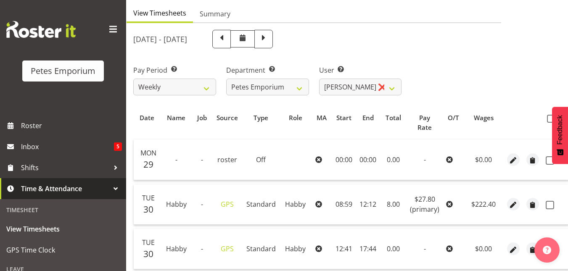
scroll to position [79, 0]
click at [548, 120] on span at bounding box center [551, 119] width 8 height 8
click at [548, 120] on input "checkbox" at bounding box center [549, 118] width 5 height 5
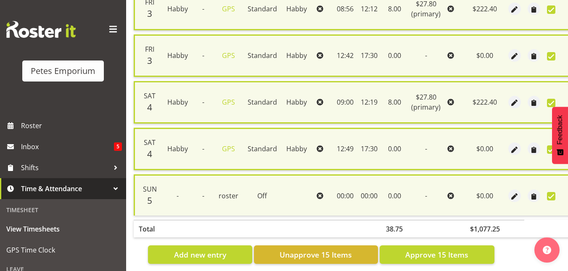
scroll to position [711, 0]
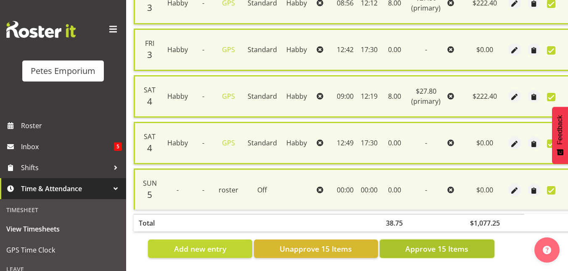
click at [426, 246] on span "Approve 15 Items" at bounding box center [436, 249] width 63 height 11
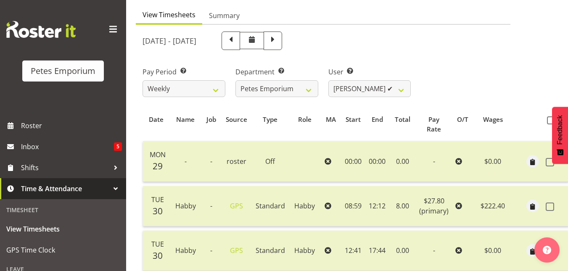
scroll to position [77, 0]
click at [402, 90] on select "Abigail Lane ✔ Alex-Micheal Taniwha ✔ Amelia Denz ✔ Beena Beena ✔ Christine Nev…" at bounding box center [369, 89] width 83 height 17
click at [328, 81] on select "Abigail Lane ✔ Alex-Micheal Taniwha ✔ Amelia Denz ✔ Beena Beena ✔ Christine Nev…" at bounding box center [369, 89] width 83 height 17
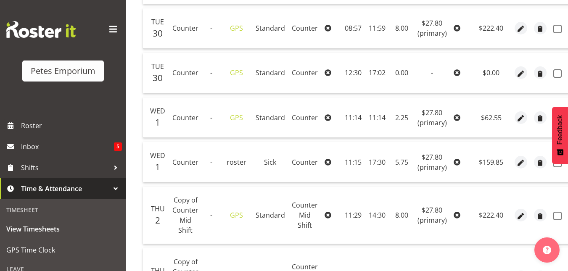
scroll to position [256, 0]
drag, startPoint x: 367, startPoint y: 114, endPoint x: 368, endPoint y: 105, distance: 9.3
click at [368, 105] on td "11:14" at bounding box center [377, 117] width 24 height 40
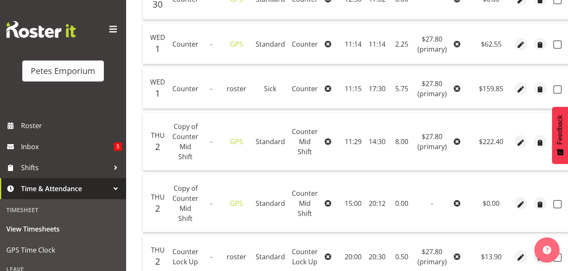
scroll to position [330, 0]
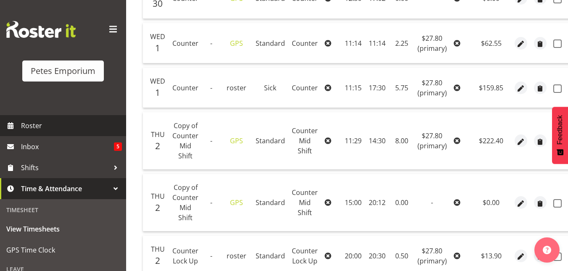
click at [38, 122] on span "Roster" at bounding box center [71, 125] width 101 height 13
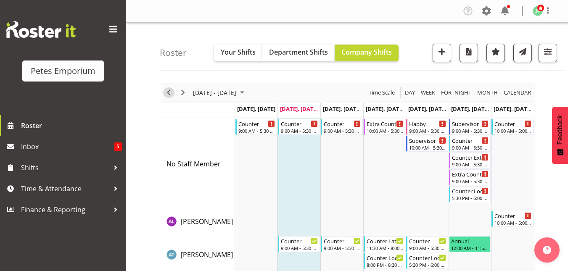
click at [165, 93] on span "Previous" at bounding box center [169, 92] width 10 height 11
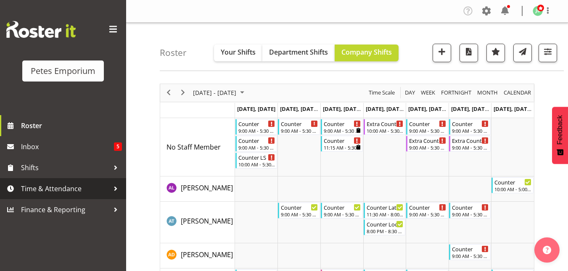
click at [77, 185] on span "Time & Attendance" at bounding box center [65, 189] width 88 height 13
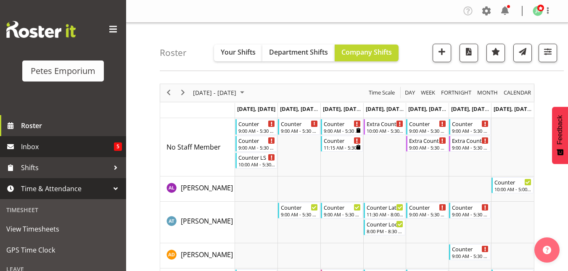
click at [39, 146] on span "Inbox" at bounding box center [67, 146] width 93 height 13
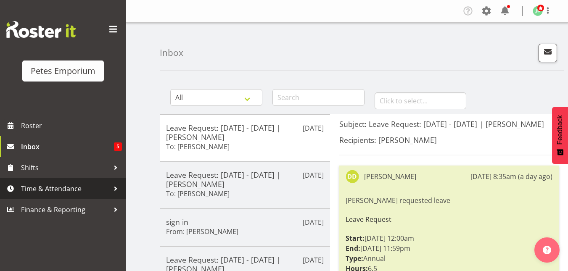
click at [48, 192] on span "Time & Attendance" at bounding box center [65, 189] width 88 height 13
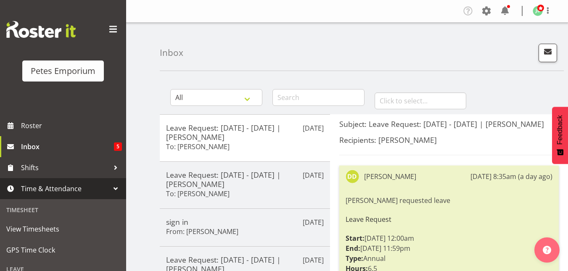
scroll to position [114, 0]
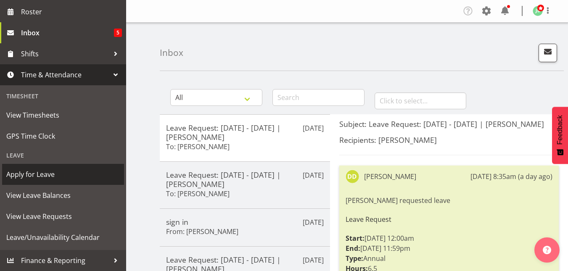
click at [56, 177] on span "Apply for Leave" at bounding box center [63, 174] width 114 height 13
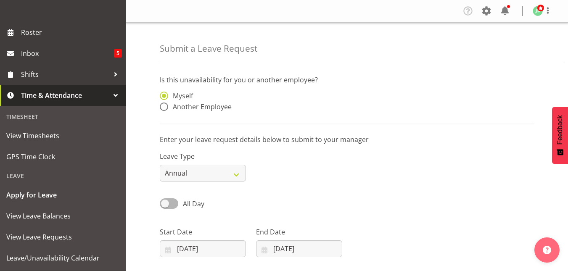
scroll to position [114, 0]
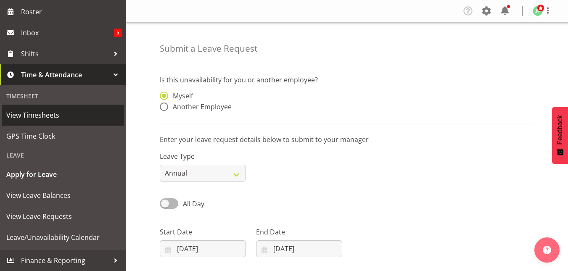
click at [38, 113] on span "View Timesheets" at bounding box center [63, 115] width 114 height 13
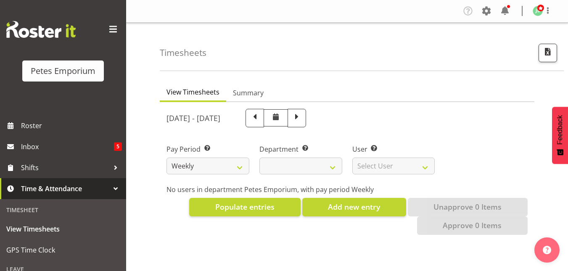
select select
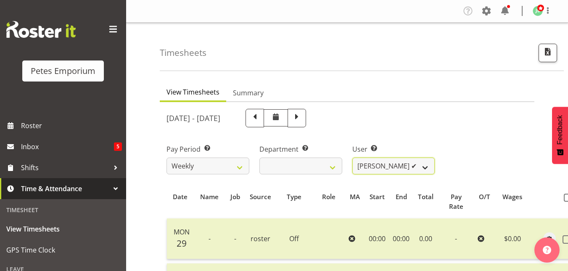
click at [426, 164] on select "Abigail Lane ✔ Alex-Micheal Taniwha ✔ Amelia Denz ✔ Beena Beena ✔ Christine Nev…" at bounding box center [393, 166] width 83 height 17
select select "4471"
click at [352, 158] on select "Abigail Lane ✔ Alex-Micheal Taniwha ✔ Amelia Denz ✔ Beena Beena ✔ Christine Nev…" at bounding box center [393, 166] width 83 height 17
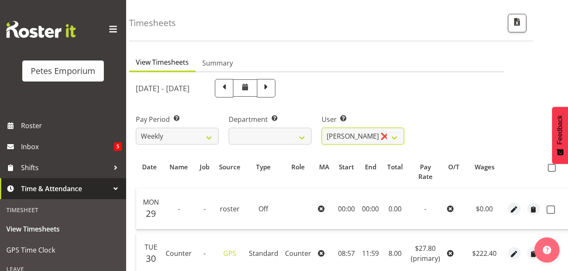
scroll to position [28, 0]
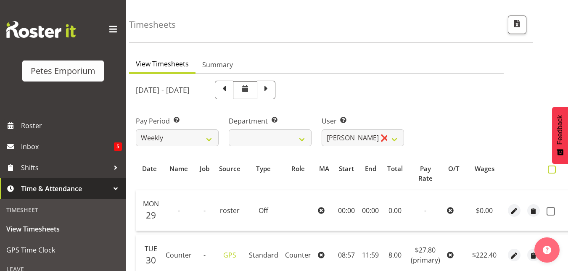
click at [552, 172] on span at bounding box center [552, 170] width 8 height 8
click at [552, 172] on input "checkbox" at bounding box center [550, 169] width 5 height 5
checkbox input "true"
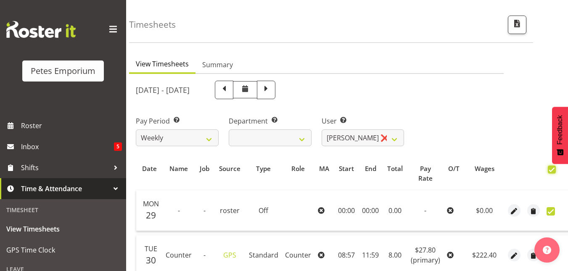
checkbox input "true"
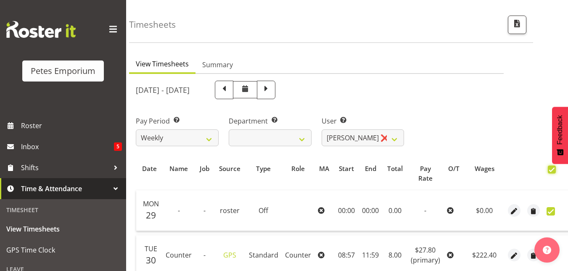
checkbox input "true"
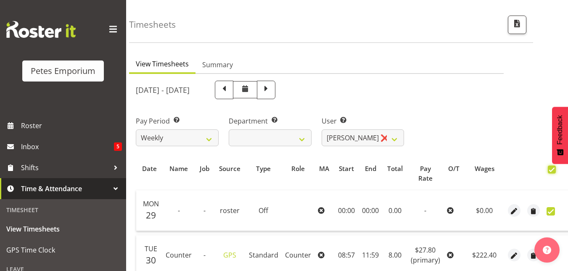
checkbox input "true"
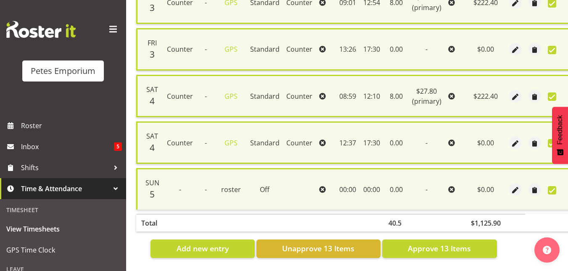
scroll to position [652, 0]
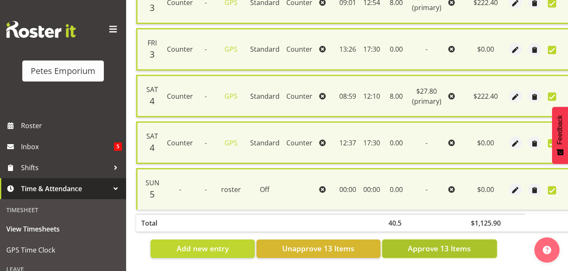
click at [437, 243] on span "Approve 13 Items" at bounding box center [439, 248] width 63 height 11
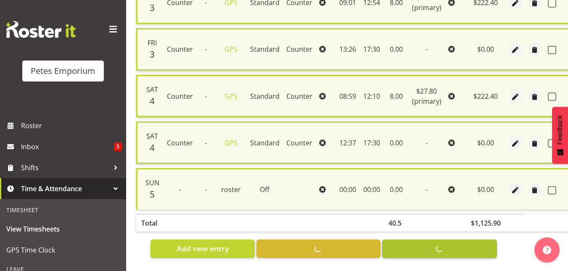
checkbox input "false"
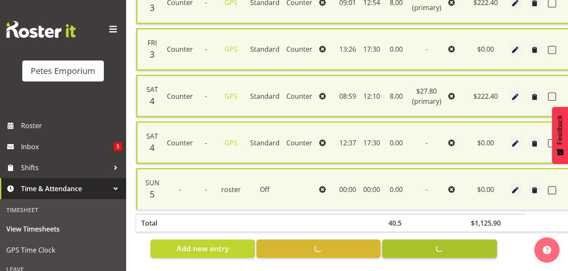
checkbox input "false"
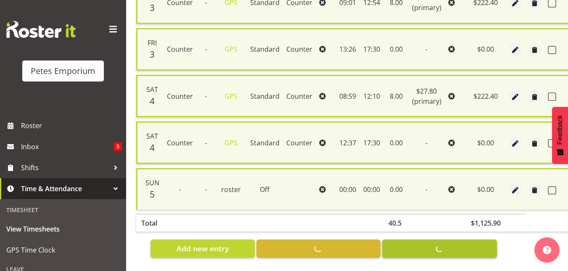
checkbox input "false"
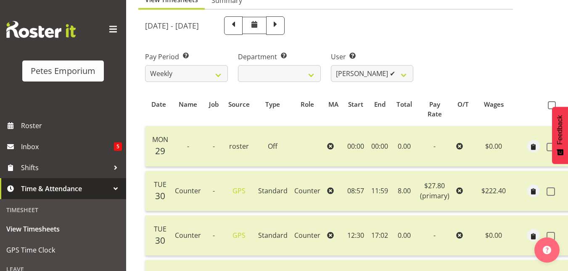
scroll to position [92, 0]
click at [406, 81] on select "Abigail Lane ✔ Alex-Micheal Taniwha ✔ Amelia Denz ✔ Beena Beena ✔ Christine Nev…" at bounding box center [372, 74] width 83 height 17
select select "3858"
click at [331, 66] on select "Abigail Lane ✔ Alex-Micheal Taniwha ✔ Amelia Denz ✔ Beena Beena ✔ Christine Nev…" at bounding box center [372, 74] width 83 height 17
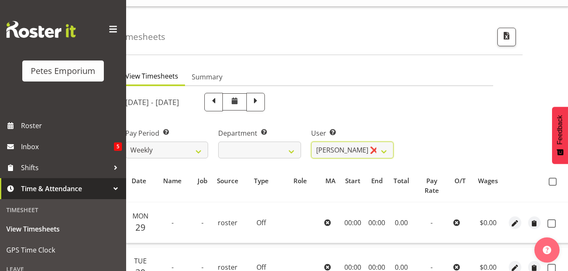
scroll to position [16, 0]
click at [551, 185] on span at bounding box center [553, 182] width 8 height 8
click at [551, 185] on input "checkbox" at bounding box center [551, 182] width 5 height 5
checkbox input "true"
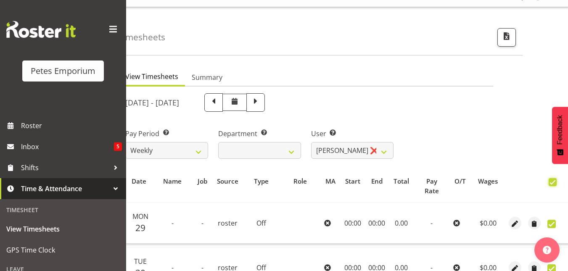
checkbox input "true"
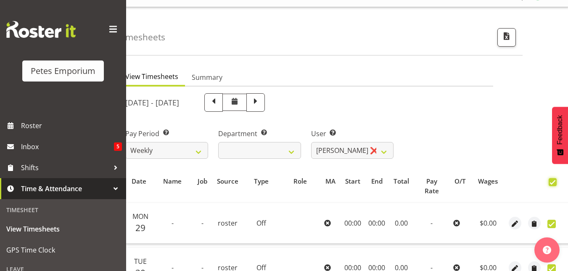
checkbox input "true"
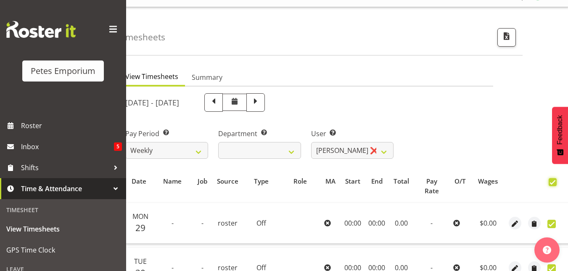
checkbox input "true"
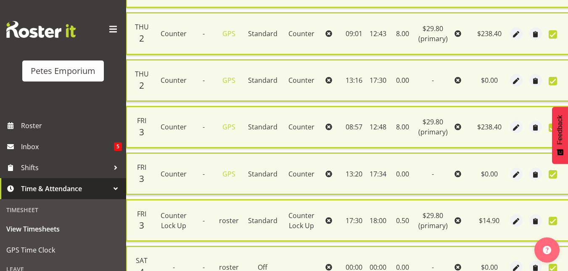
scroll to position [664, 0]
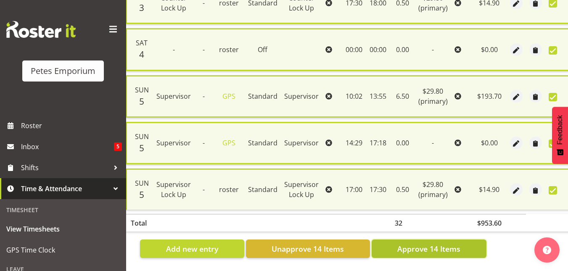
click at [440, 244] on span "Approve 14 Items" at bounding box center [428, 249] width 63 height 11
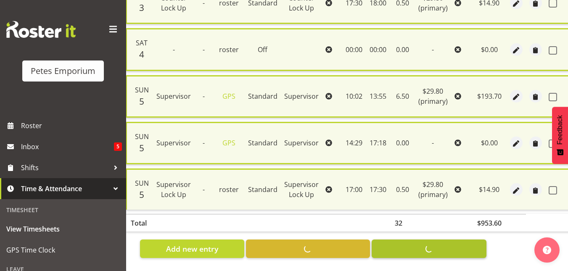
checkbox input "false"
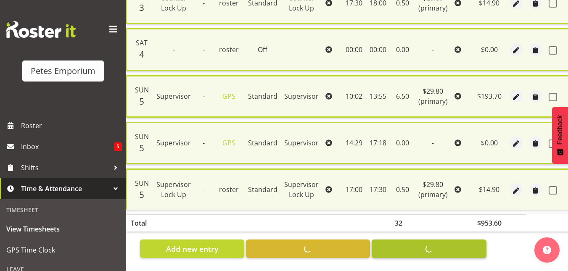
checkbox input "false"
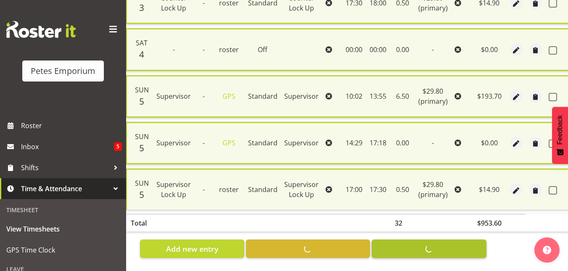
checkbox input "false"
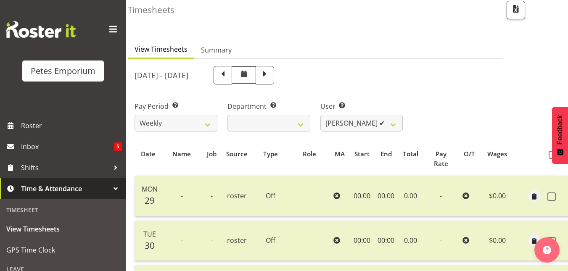
scroll to position [27, 0]
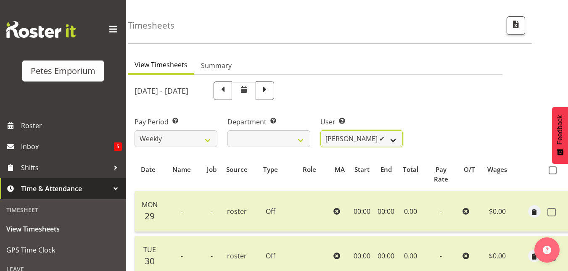
click at [396, 138] on select "Abigail Lane ✔ Alex-Micheal Taniwha ✔ Amelia Denz ✔ Beena Beena ✔ Christine Nev…" at bounding box center [361, 138] width 83 height 17
select select "11221"
click at [320, 130] on select "Abigail Lane ✔ Alex-Micheal Taniwha ✔ Amelia Denz ✔ Beena Beena ✔ Christine Nev…" at bounding box center [361, 138] width 83 height 17
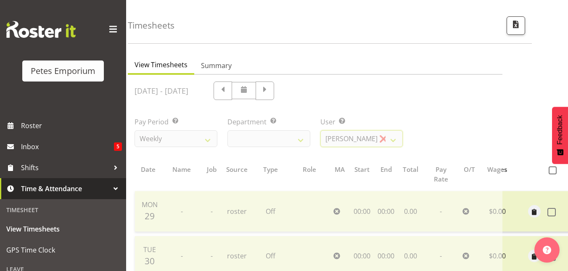
scroll to position [0, 0]
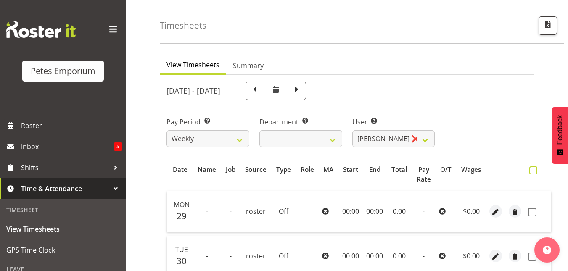
click at [534, 167] on span at bounding box center [533, 171] width 8 height 8
click at [534, 168] on input "checkbox" at bounding box center [531, 170] width 5 height 5
checkbox input "true"
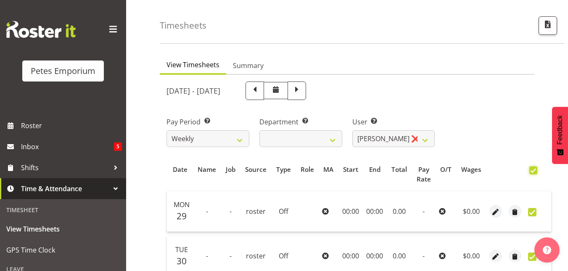
checkbox input "true"
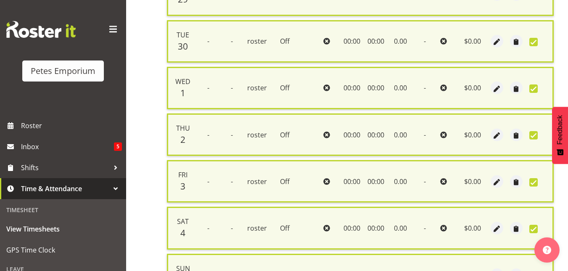
scroll to position [337, 0]
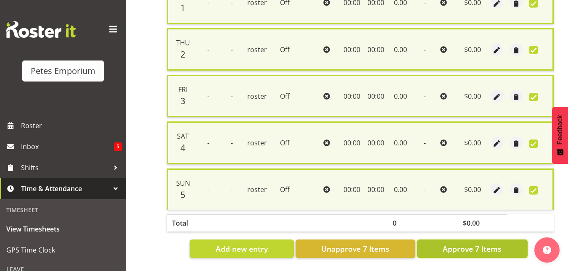
click at [463, 244] on span "Approve 7 Items" at bounding box center [472, 249] width 59 height 11
checkbox input "false"
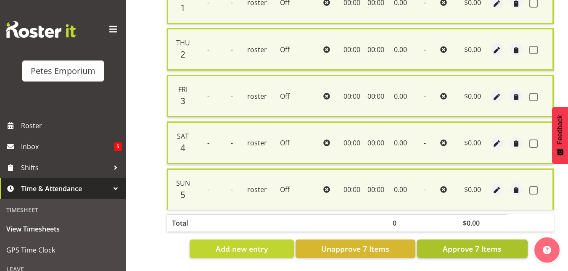
checkbox input "false"
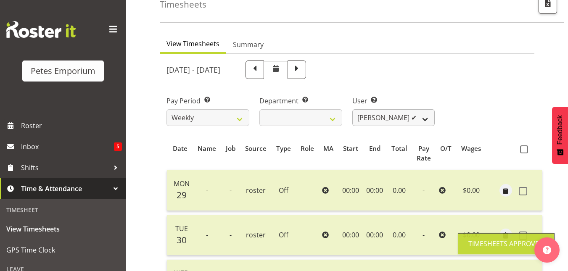
scroll to position [45, 0]
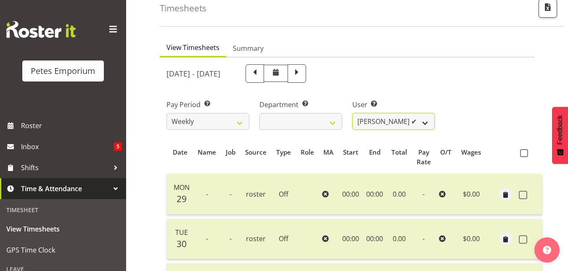
click at [426, 126] on select "Abigail Lane ✔ Alex-Micheal Taniwha ✔ Amelia Denz ✔ Beena Beena ✔ Christine Nev…" at bounding box center [393, 121] width 83 height 17
select select "712"
click at [352, 113] on select "Abigail Lane ✔ Alex-Micheal Taniwha ✔ Amelia Denz ✔ Beena Beena ✔ Christine Nev…" at bounding box center [393, 121] width 83 height 17
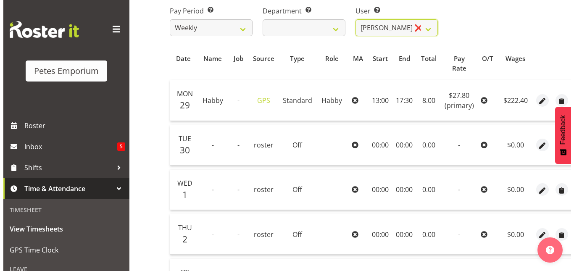
scroll to position [140, 0]
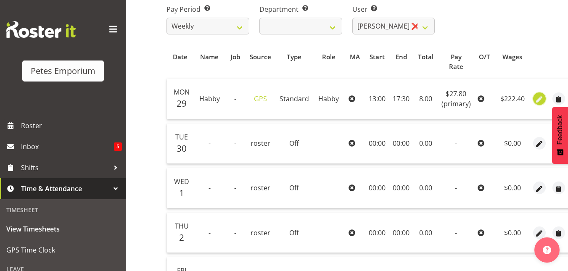
click at [535, 95] on span "button" at bounding box center [540, 100] width 10 height 10
select select "155"
select select "Standard"
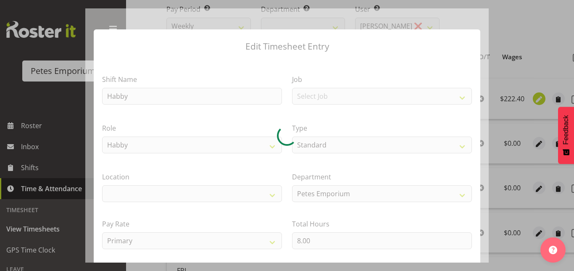
select select
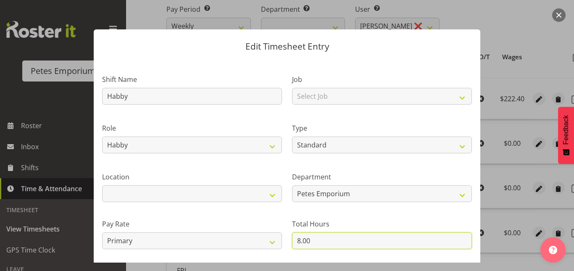
drag, startPoint x: 324, startPoint y: 244, endPoint x: 243, endPoint y: 259, distance: 82.1
click at [243, 259] on div "Shift Name Habby Job Select Job Role Counter Counter Evening Counter Mid Shift …" at bounding box center [287, 182] width 380 height 239
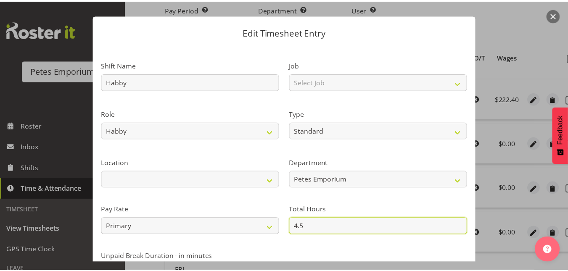
scroll to position [92, 0]
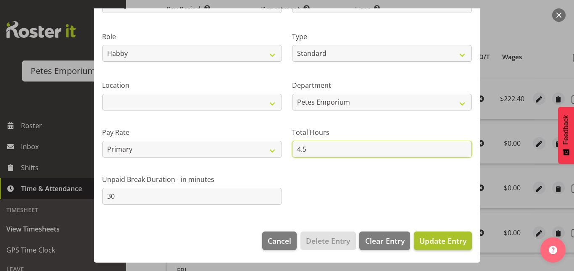
type input "4.5"
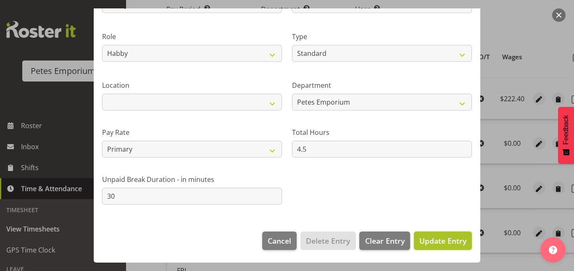
click at [453, 237] on span "Update Entry" at bounding box center [443, 241] width 47 height 10
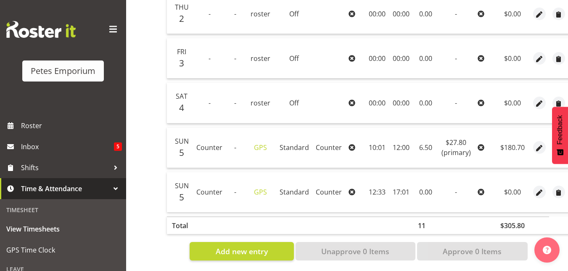
scroll to position [360, 0]
click at [540, 145] on span "button" at bounding box center [540, 148] width 10 height 10
select select "Standard"
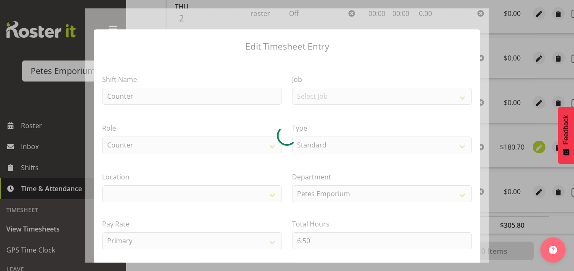
select select
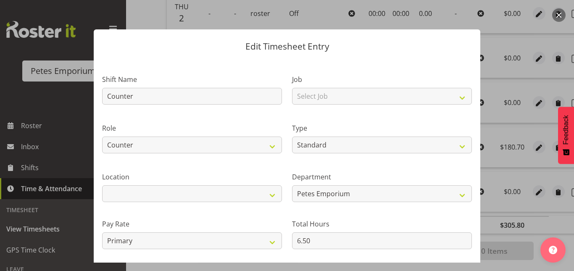
click at [559, 13] on button "button" at bounding box center [559, 14] width 13 height 13
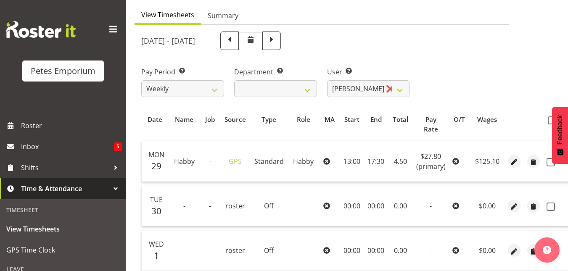
scroll to position [76, 0]
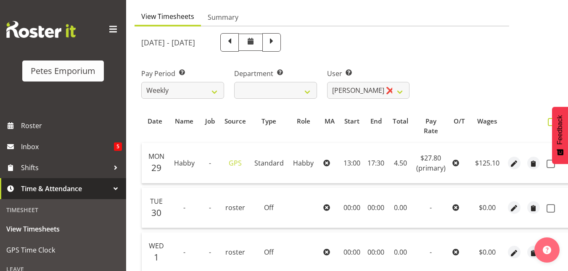
click at [548, 122] on span at bounding box center [552, 122] width 8 height 8
click at [548, 122] on input "checkbox" at bounding box center [550, 121] width 5 height 5
checkbox input "true"
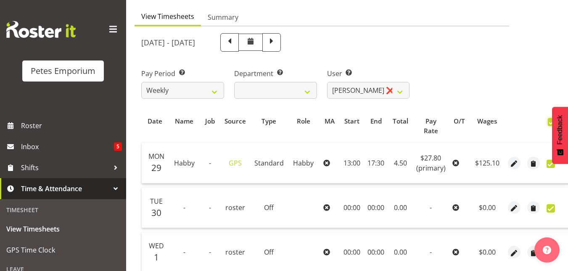
checkbox input "true"
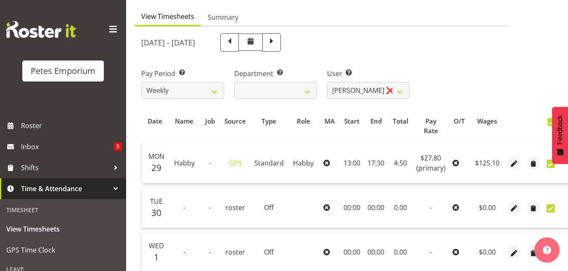
checkbox input "true"
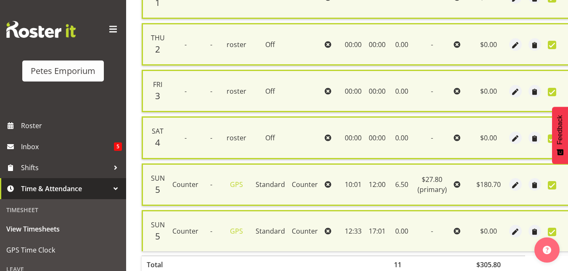
scroll to position [384, 0]
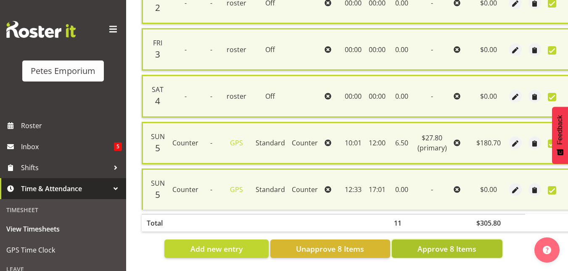
click at [445, 244] on span "Approve 8 Items" at bounding box center [447, 249] width 59 height 11
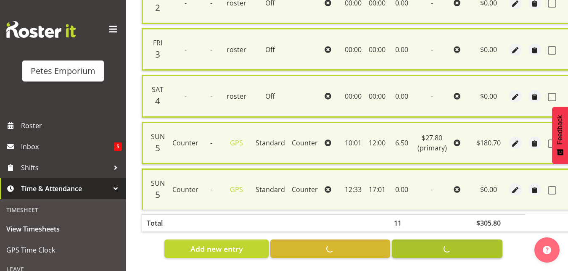
checkbox input "false"
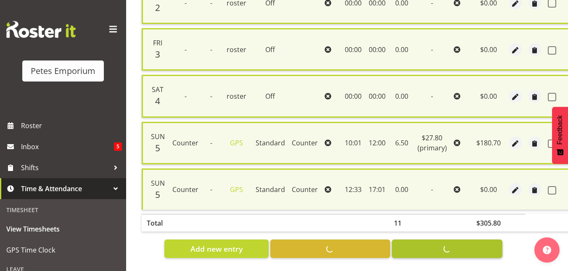
checkbox input "false"
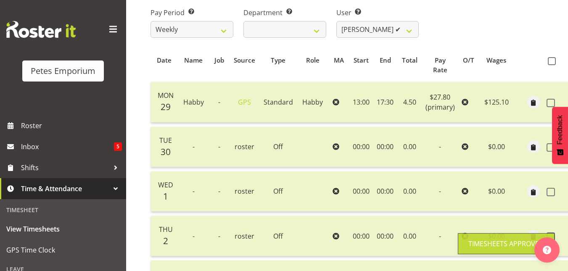
scroll to position [0, 0]
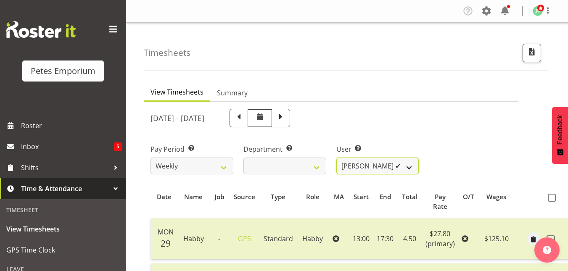
click at [413, 167] on select "Abigail Lane ✔ Alex-Micheal Taniwha ✔ Amelia Denz ✔ Beena Beena ✔ Christine Nev…" at bounding box center [377, 166] width 83 height 17
select select "713"
click at [336, 158] on select "Abigail Lane ✔ Alex-Micheal Taniwha ✔ Amelia Denz ✔ Beena Beena ✔ Christine Nev…" at bounding box center [377, 166] width 83 height 17
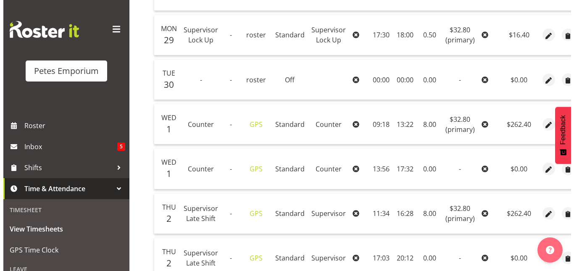
scroll to position [294, 0]
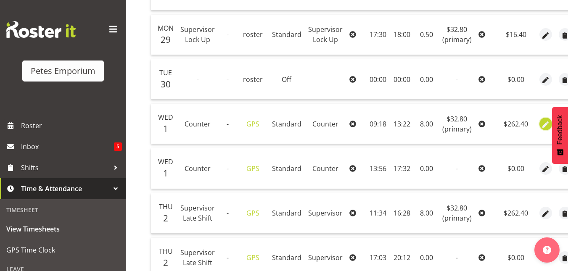
click at [545, 125] on span "button" at bounding box center [546, 125] width 10 height 10
select select "151"
select select "Standard"
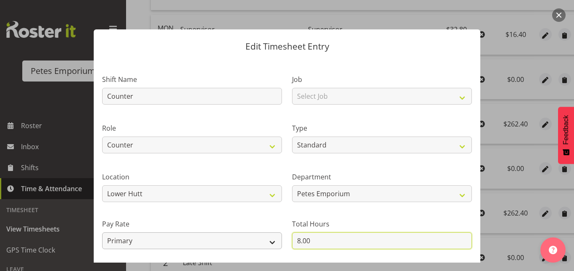
drag, startPoint x: 314, startPoint y: 242, endPoint x: 222, endPoint y: 249, distance: 92.8
click at [222, 249] on div "Shift Name Counter Job Select Job Role Supervisor Supervisor Lock Up Counter Co…" at bounding box center [287, 182] width 380 height 239
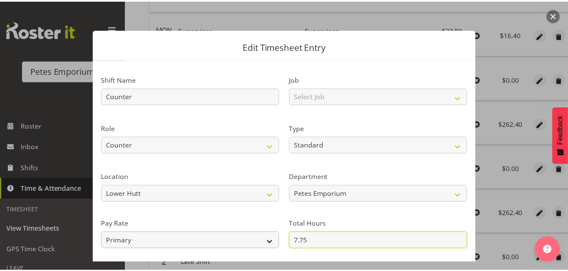
scroll to position [92, 0]
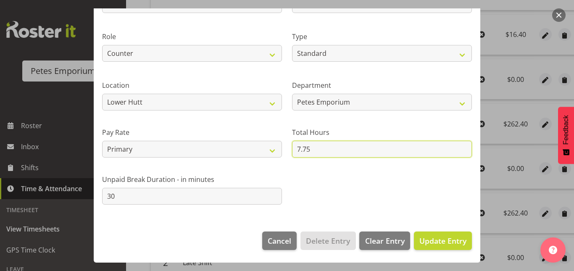
type input "7.75"
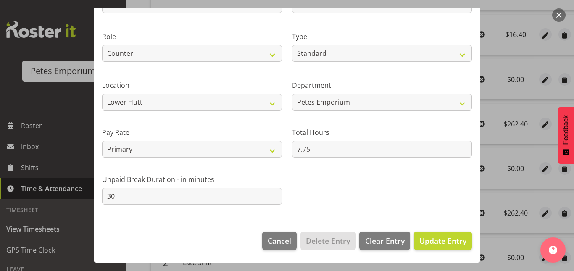
click at [443, 251] on footer "Cancel Delete Entry Clear Entry Update Entry" at bounding box center [287, 243] width 387 height 40
click at [445, 244] on span "Update Entry" at bounding box center [443, 241] width 47 height 10
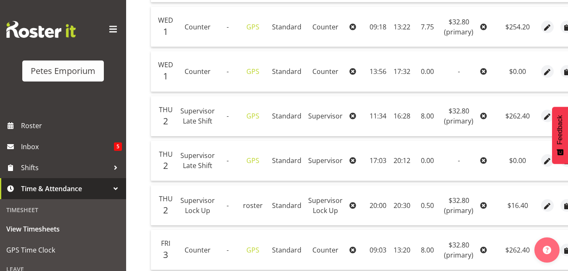
scroll to position [391, 0]
click at [421, 118] on td "8.00" at bounding box center [427, 116] width 27 height 40
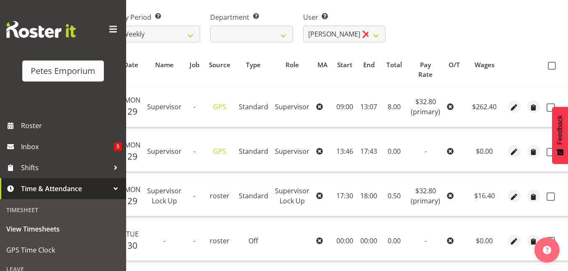
scroll to position [132, 0]
click at [548, 64] on span at bounding box center [552, 66] width 8 height 8
click at [548, 64] on input "checkbox" at bounding box center [550, 66] width 5 height 5
checkbox input "true"
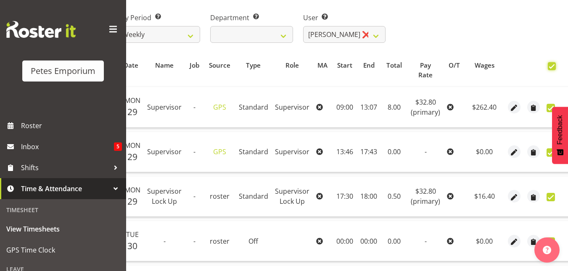
checkbox input "true"
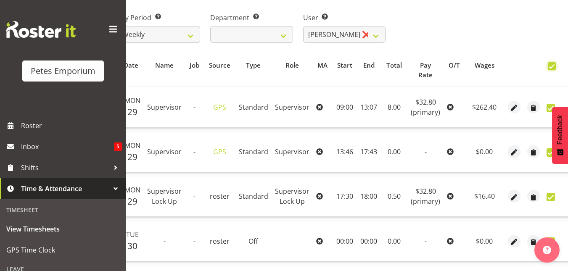
checkbox input "true"
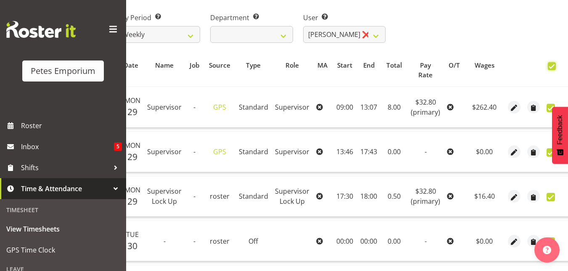
checkbox input "true"
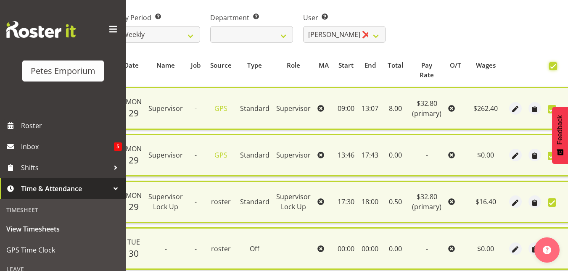
scroll to position [711, 0]
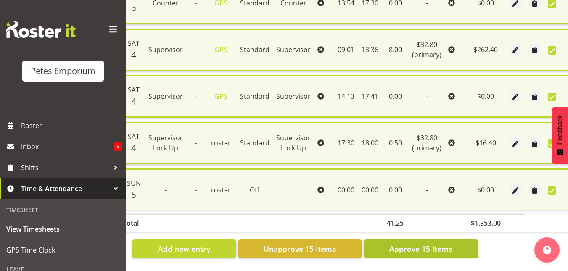
click at [425, 244] on span "Approve 15 Items" at bounding box center [420, 249] width 63 height 11
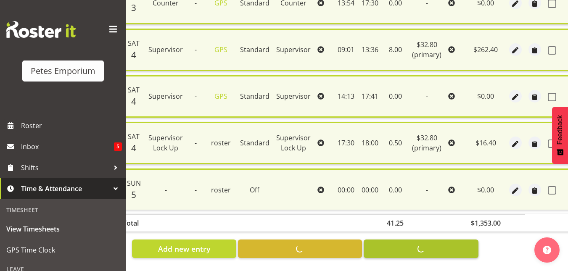
checkbox input "false"
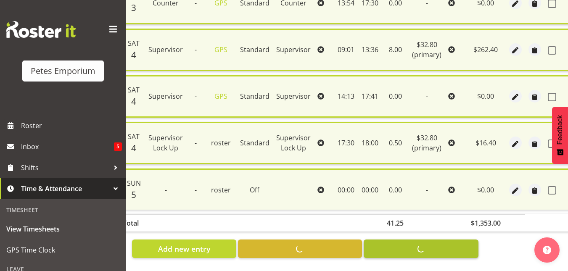
checkbox input "false"
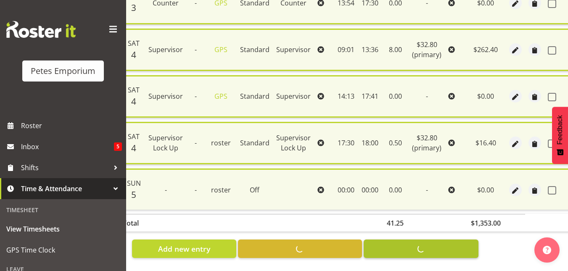
checkbox input "false"
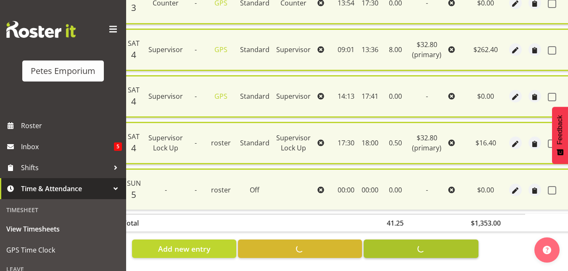
checkbox input "false"
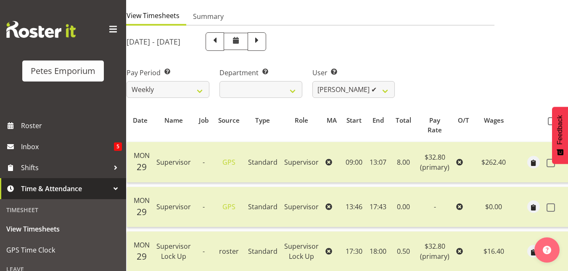
scroll to position [76, 0]
click at [392, 88] on select "Abigail Lane ✔ Alex-Micheal Taniwha ✔ Amelia Denz ✔ Beena Beena ✔ Christine Nev…" at bounding box center [353, 90] width 83 height 17
click at [312, 82] on select "Abigail Lane ✔ Alex-Micheal Taniwha ✔ Amelia Denz ✔ Beena Beena ✔ Christine Nev…" at bounding box center [353, 90] width 83 height 17
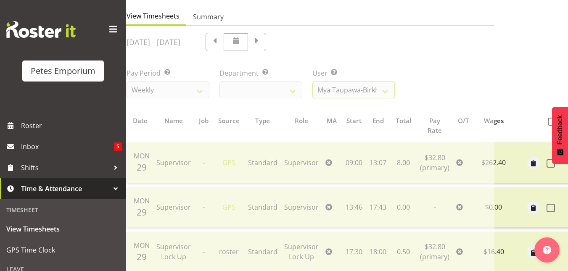
scroll to position [0, 25]
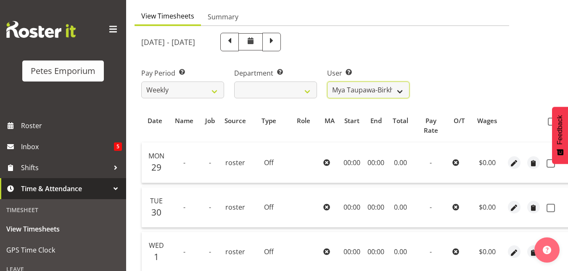
click at [405, 93] on select "Abigail Lane ✔ Alex-Micheal Taniwha ✔ Amelia Denz ✔ Beena Beena ✔ Christine Nev…" at bounding box center [368, 90] width 83 height 17
select select "2635"
click at [327, 82] on select "Abigail Lane ✔ Alex-Micheal Taniwha ✔ Amelia Denz ✔ Beena Beena ✔ Christine Nev…" at bounding box center [368, 90] width 83 height 17
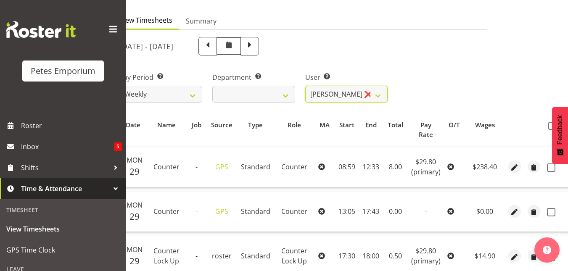
scroll to position [71, 0]
click at [550, 126] on span at bounding box center [552, 126] width 8 height 8
click at [550, 126] on input "checkbox" at bounding box center [550, 126] width 5 height 5
checkbox input "true"
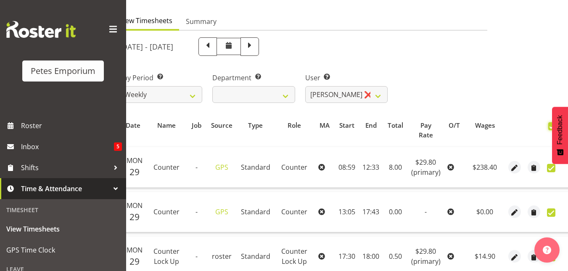
checkbox input "true"
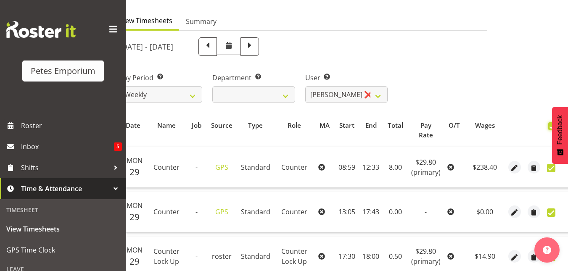
checkbox input "true"
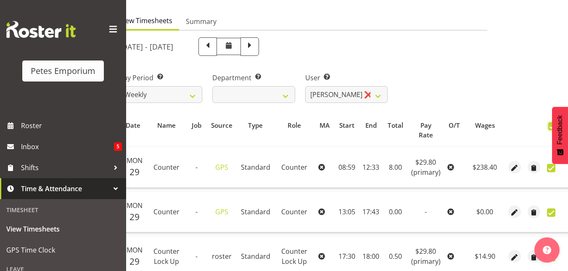
checkbox input "true"
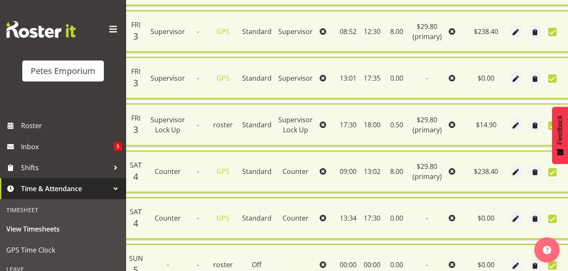
scroll to position [664, 0]
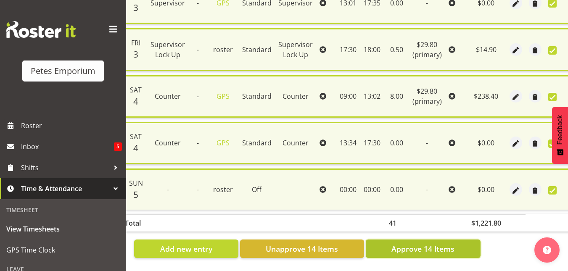
click at [447, 244] on span "Approve 14 Items" at bounding box center [423, 249] width 63 height 11
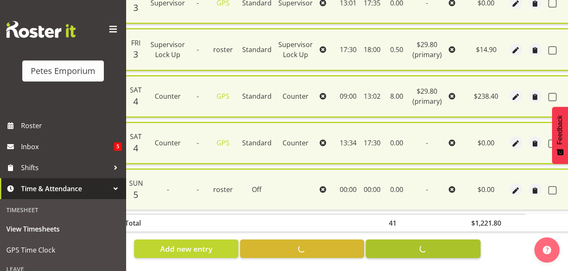
checkbox input "false"
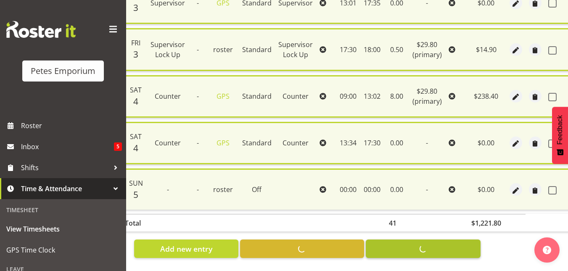
checkbox input "false"
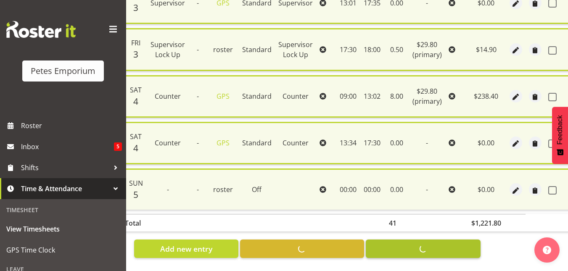
checkbox input "false"
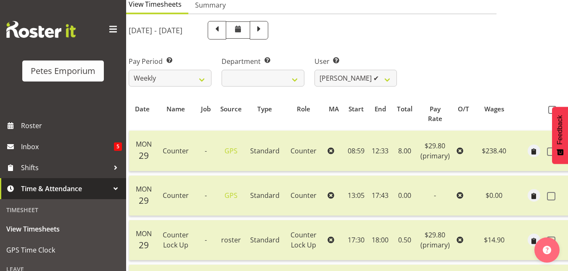
scroll to position [78, 0]
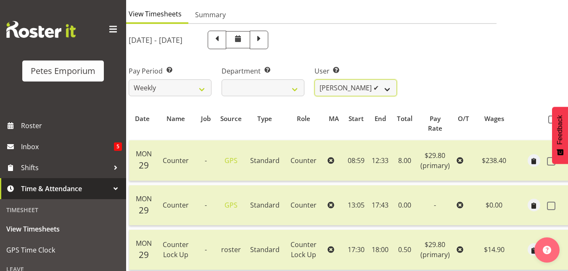
click at [394, 85] on select "Abigail Lane ✔ Alex-Micheal Taniwha ✔ Amelia Denz ✔ Beena Beena ✔ Christine Nev…" at bounding box center [356, 87] width 83 height 17
select select "5865"
click at [315, 79] on select "Abigail Lane ✔ Alex-Micheal Taniwha ✔ Amelia Denz ✔ Beena Beena ✔ Christine Nev…" at bounding box center [356, 87] width 83 height 17
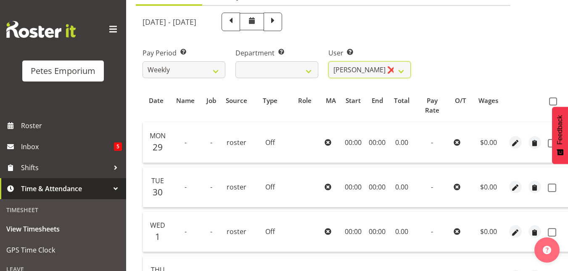
scroll to position [90, 0]
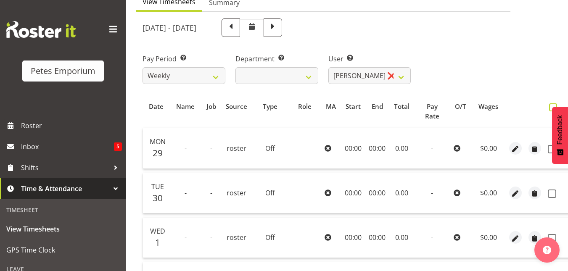
click at [550, 108] on span at bounding box center [553, 107] width 8 height 8
click at [550, 108] on input "checkbox" at bounding box center [551, 107] width 5 height 5
checkbox input "true"
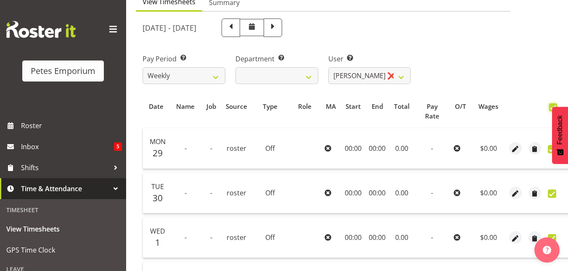
checkbox input "true"
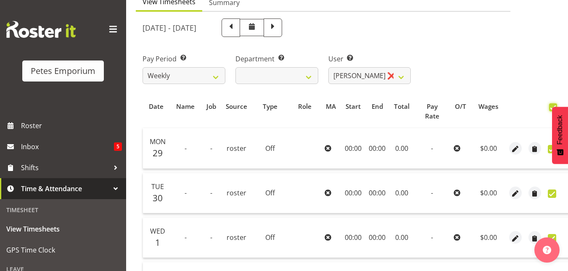
checkbox input "true"
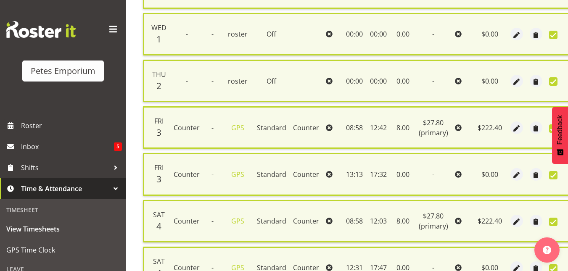
scroll to position [477, 0]
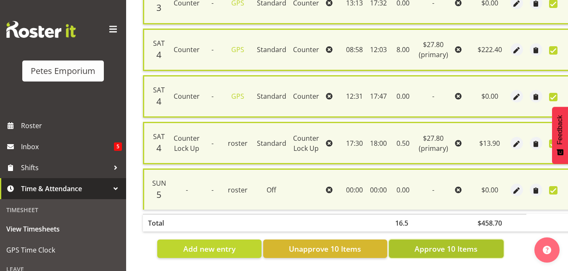
click at [455, 251] on button "Approve 10 Items" at bounding box center [446, 249] width 115 height 19
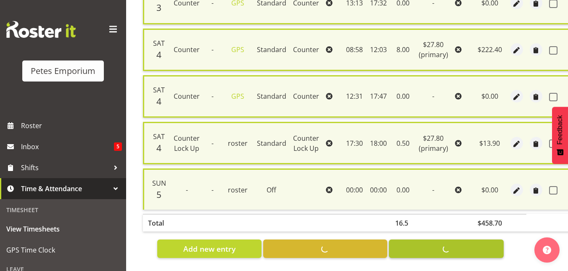
checkbox input "false"
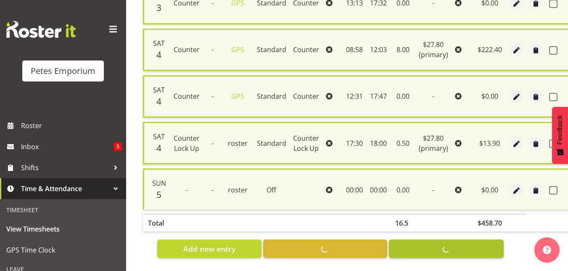
checkbox input "false"
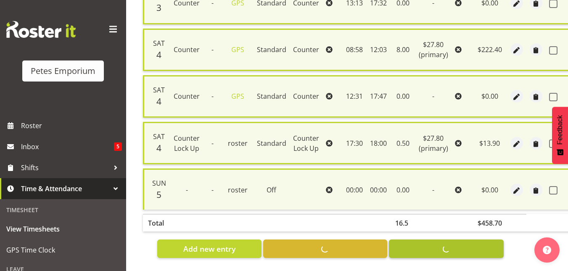
checkbox input "false"
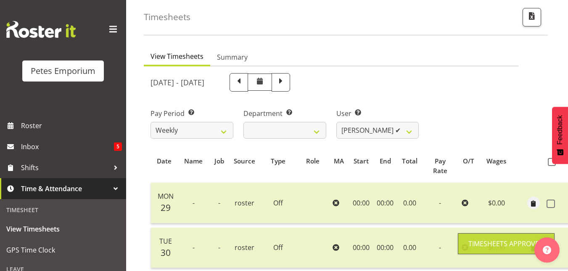
scroll to position [30, 0]
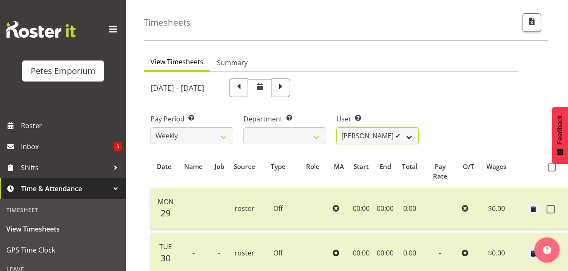
click at [414, 139] on select "Abigail Lane ✔ Alex-Micheal Taniwha ✔ Amelia Denz ✔ Beena Beena ✔ Christine Nev…" at bounding box center [377, 135] width 83 height 17
select select "5814"
click at [336, 127] on select "Abigail Lane ✔ Alex-Micheal Taniwha ✔ Amelia Denz ✔ Beena Beena ✔ Christine Nev…" at bounding box center [377, 135] width 83 height 17
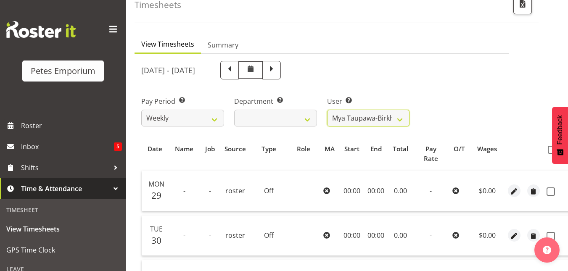
scroll to position [0, 0]
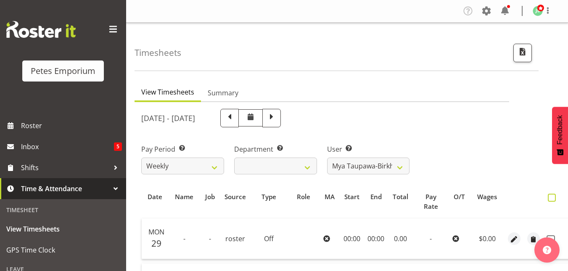
click at [553, 199] on span at bounding box center [552, 198] width 8 height 8
click at [553, 199] on input "checkbox" at bounding box center [550, 197] width 5 height 5
checkbox input "true"
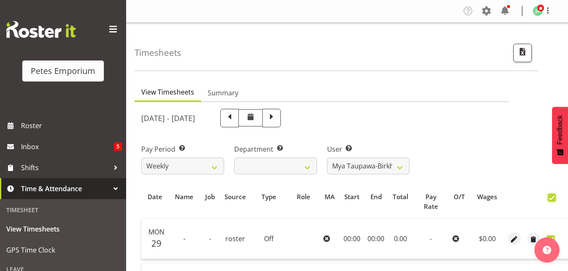
checkbox input "true"
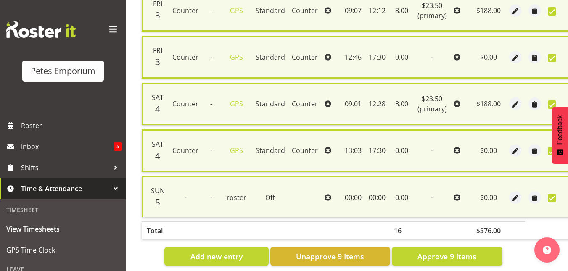
scroll to position [431, 0]
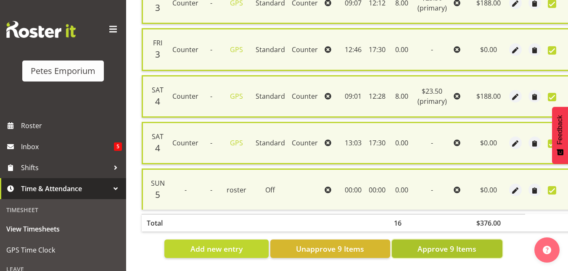
click at [450, 249] on button "Approve 9 Items" at bounding box center [447, 249] width 111 height 19
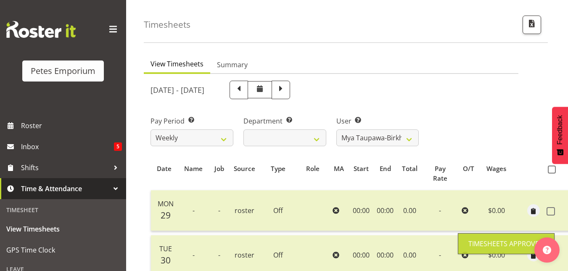
scroll to position [0, 0]
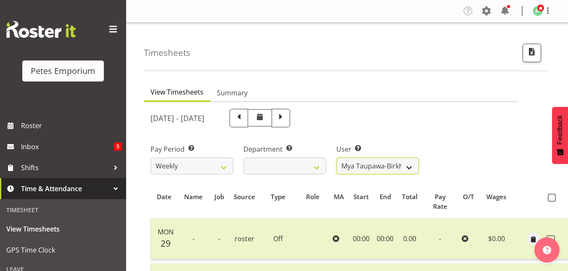
click at [411, 164] on select "Abigail Lane ✔ Alex-Micheal Taniwha ✔ Amelia Denz ✔ Beena Beena ✔ Christine Nev…" at bounding box center [377, 166] width 83 height 17
click at [336, 158] on select "Abigail Lane ✔ Alex-Micheal Taniwha ✔ Amelia Denz ✔ Beena Beena ✔ Christine Nev…" at bounding box center [377, 166] width 83 height 17
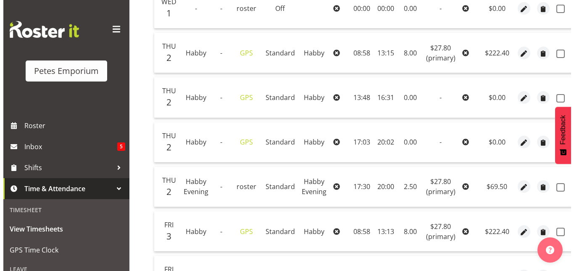
scroll to position [365, 0]
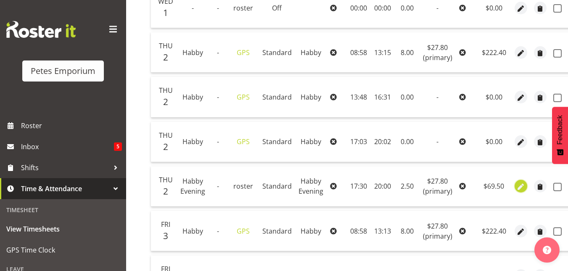
click at [522, 188] on span "button" at bounding box center [521, 188] width 10 height 10
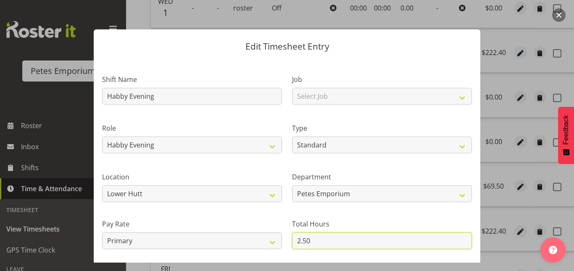
click at [303, 241] on input "2.50" at bounding box center [382, 241] width 180 height 17
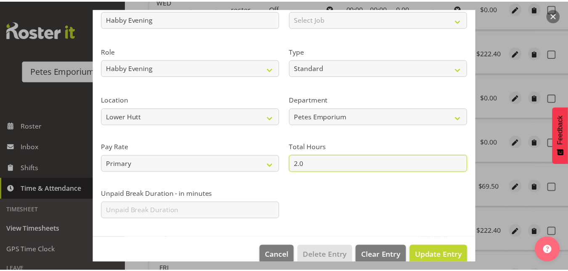
scroll to position [88, 0]
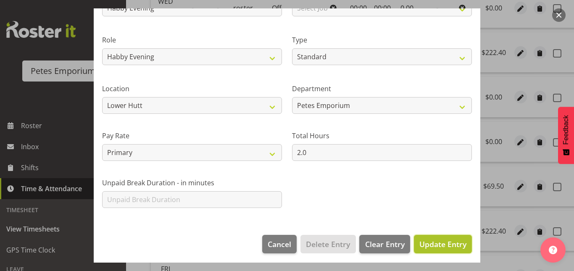
click at [435, 246] on span "Update Entry" at bounding box center [443, 244] width 47 height 10
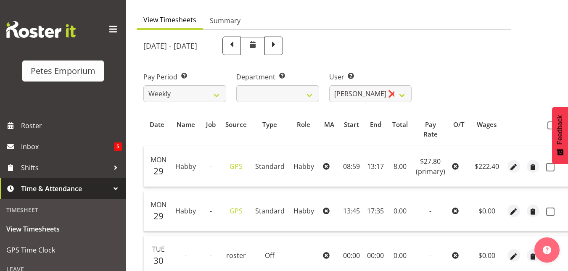
scroll to position [51, 0]
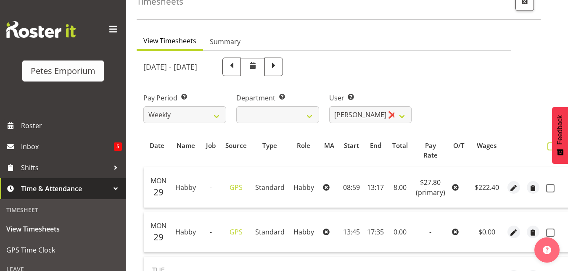
click at [549, 146] on span at bounding box center [552, 147] width 8 height 8
click at [549, 146] on input "checkbox" at bounding box center [550, 146] width 5 height 5
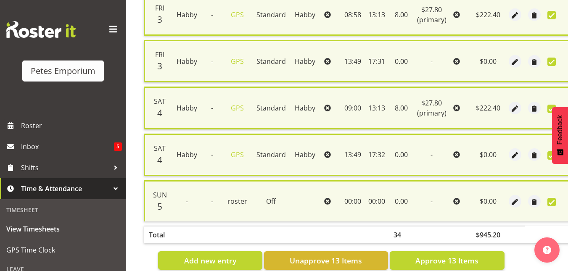
scroll to position [618, 0]
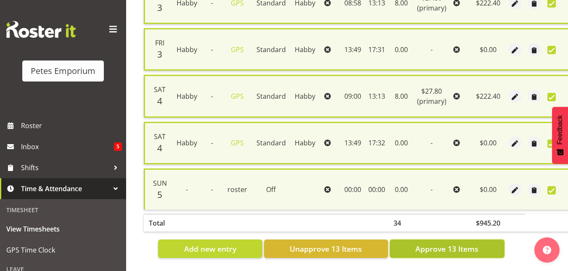
click at [448, 251] on button "Approve 13 Items" at bounding box center [447, 249] width 115 height 19
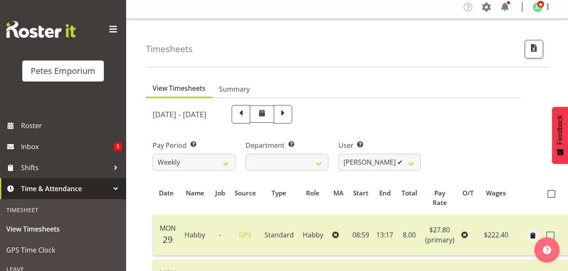
scroll to position [0, 0]
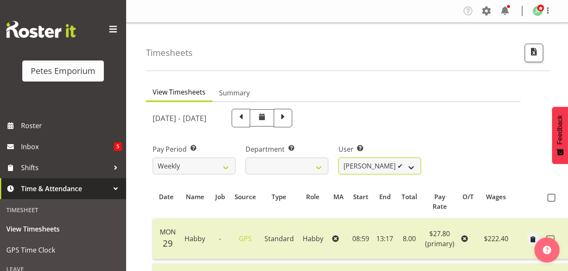
click at [416, 169] on select "Abigail Lane ✔ Alex-Micheal Taniwha ✔ Amelia Denz ✔ Beena Beena ✔ Christine Nev…" at bounding box center [380, 166] width 83 height 17
click at [339, 158] on select "Abigail Lane ✔ Alex-Micheal Taniwha ✔ Amelia Denz ✔ Beena Beena ✔ Christine Nev…" at bounding box center [380, 166] width 83 height 17
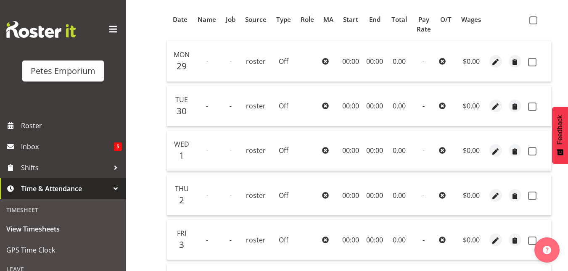
scroll to position [178, 0]
click at [536, 20] on span at bounding box center [533, 20] width 8 height 8
click at [535, 20] on input "checkbox" at bounding box center [531, 19] width 5 height 5
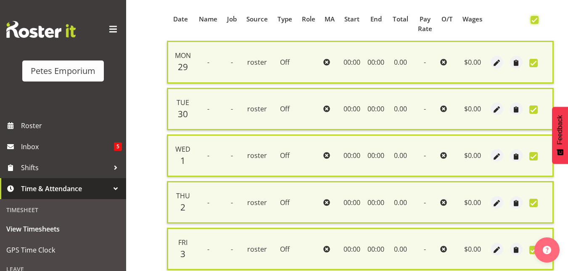
scroll to position [337, 0]
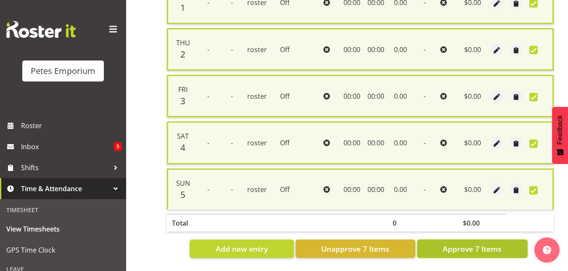
click at [477, 244] on span "Approve 7 Items" at bounding box center [472, 249] width 59 height 11
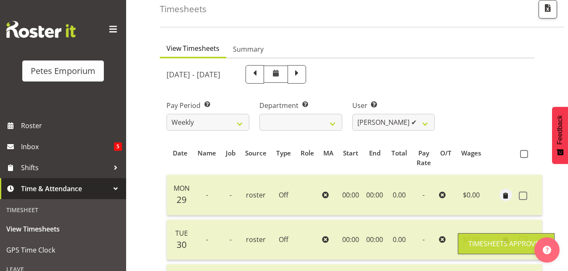
scroll to position [0, 0]
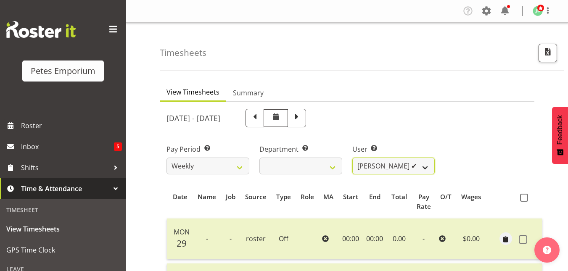
click at [433, 167] on select "Abigail Lane ✔ Alex-Micheal Taniwha ✔ Amelia Denz ✔ Beena Beena ✔ Christine Nev…" at bounding box center [393, 166] width 83 height 17
click at [352, 158] on select "Abigail Lane ✔ Alex-Micheal Taniwha ✔ Amelia Denz ✔ Beena Beena ✔ Christine Nev…" at bounding box center [393, 166] width 83 height 17
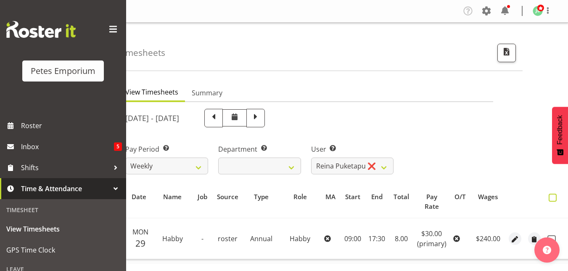
click at [549, 198] on span at bounding box center [553, 198] width 8 height 8
click at [549, 198] on input "checkbox" at bounding box center [551, 197] width 5 height 5
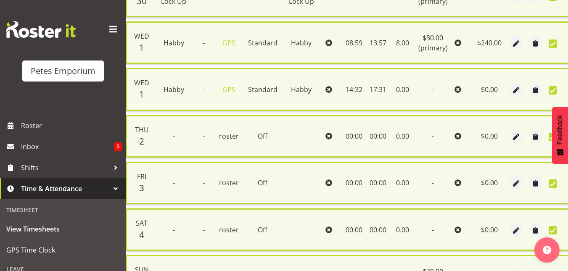
scroll to position [524, 0]
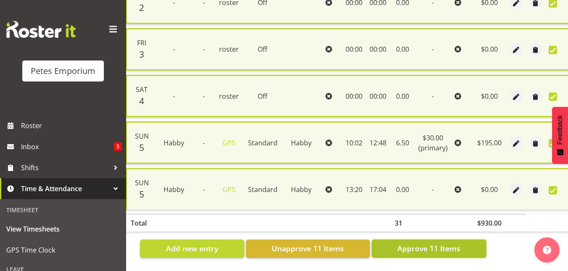
click at [453, 244] on span "Approve 11 Items" at bounding box center [428, 248] width 63 height 11
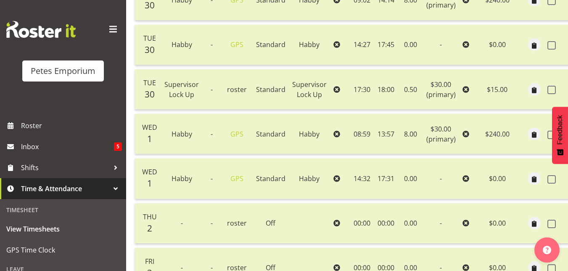
scroll to position [0, 0]
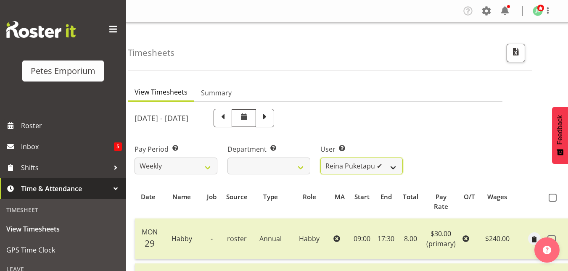
click at [390, 166] on select "Abigail Lane ✔ Alex-Micheal Taniwha ✔ Amelia Denz ✔ Beena Beena ✔ Christine Nev…" at bounding box center [361, 166] width 83 height 17
click at [320, 158] on select "Abigail Lane ✔ Alex-Micheal Taniwha ✔ Amelia Denz ✔ Beena Beena ✔ Christine Nev…" at bounding box center [361, 166] width 83 height 17
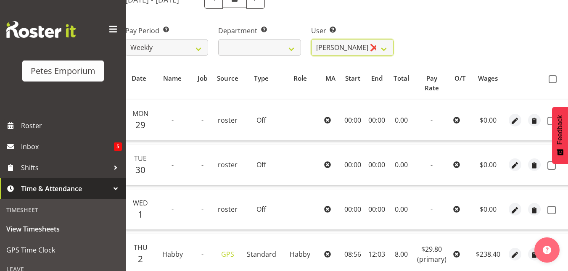
scroll to position [96, 0]
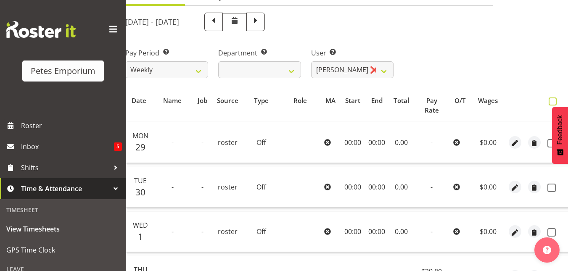
click at [552, 101] on span at bounding box center [553, 102] width 8 height 8
click at [552, 101] on input "checkbox" at bounding box center [551, 101] width 5 height 5
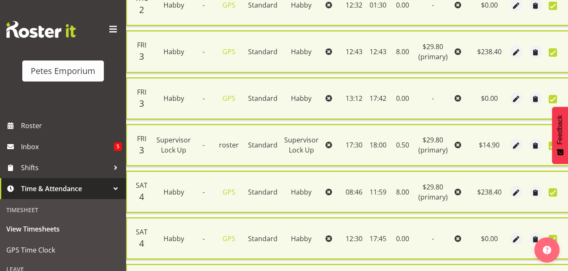
scroll to position [571, 0]
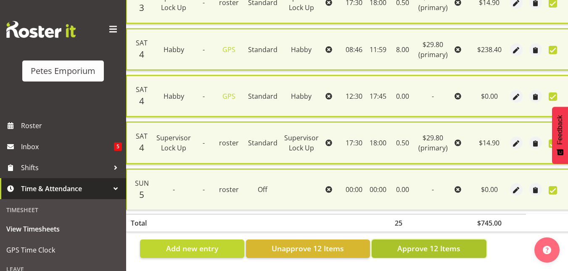
click at [429, 243] on span "Approve 12 Items" at bounding box center [428, 248] width 63 height 11
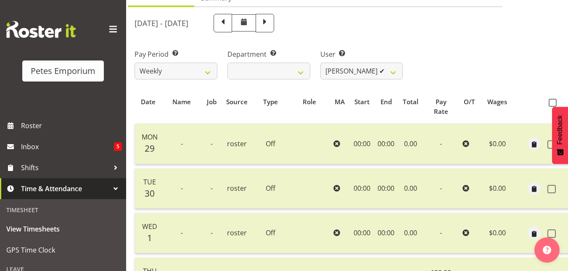
scroll to position [70, 0]
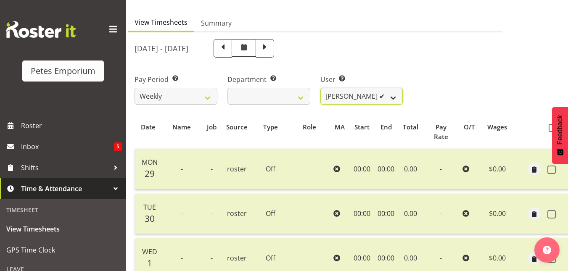
click at [396, 93] on select "Abigail Lane ✔ Alex-Micheal Taniwha ✔ Amelia Denz ✔ Beena Beena ✔ Christine Nev…" at bounding box center [361, 96] width 83 height 17
click at [320, 88] on select "Abigail Lane ✔ Alex-Micheal Taniwha ✔ Amelia Denz ✔ Beena Beena ✔ Christine Nev…" at bounding box center [361, 96] width 83 height 17
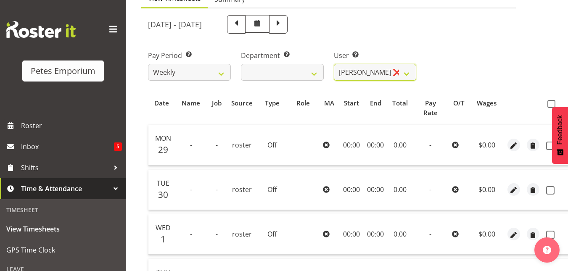
scroll to position [91, 0]
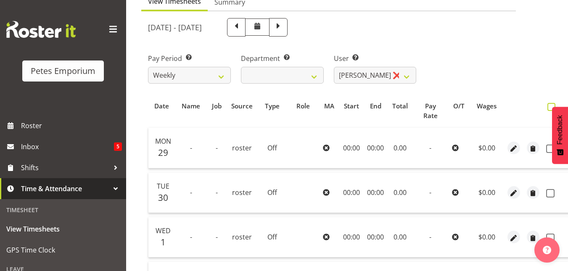
click at [548, 106] on span at bounding box center [552, 107] width 8 height 8
click at [548, 106] on input "checkbox" at bounding box center [550, 106] width 5 height 5
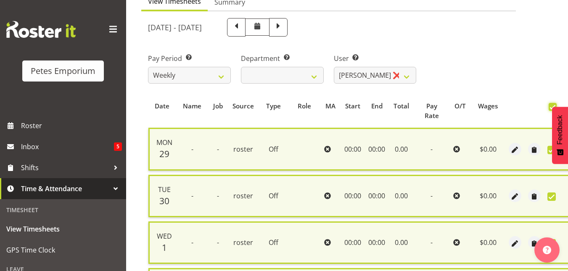
scroll to position [337, 0]
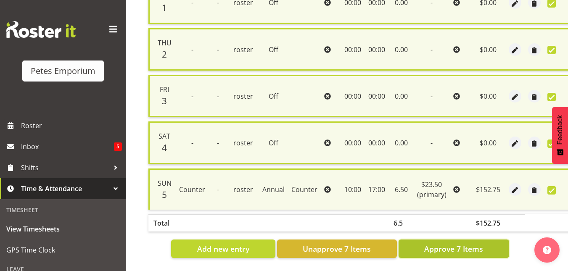
click at [466, 249] on button "Approve 7 Items" at bounding box center [454, 249] width 111 height 19
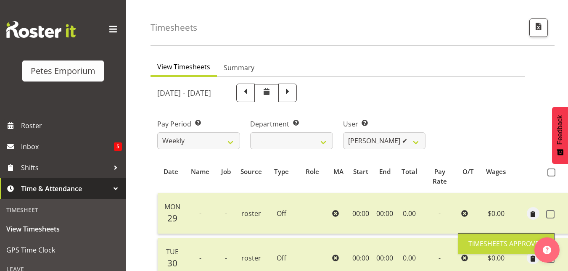
scroll to position [20, 0]
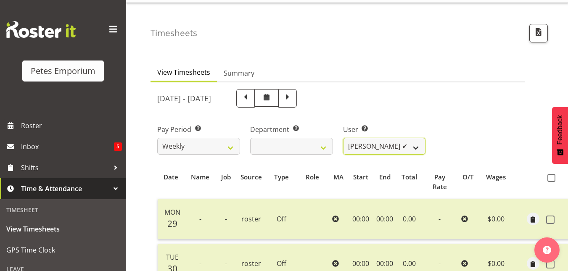
click at [413, 145] on select "Abigail Lane ✔ Alex-Micheal Taniwha ✔ Amelia Denz ✔ Beena Beena ✔ Christine Nev…" at bounding box center [384, 146] width 83 height 17
click at [343, 138] on select "Abigail Lane ✔ Alex-Micheal Taniwha ✔ Amelia Denz ✔ Beena Beena ✔ Christine Nev…" at bounding box center [384, 146] width 83 height 17
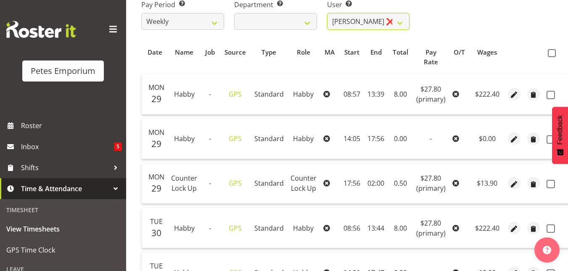
scroll to position [144, 0]
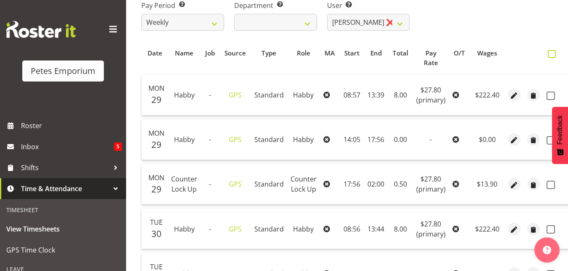
click at [552, 53] on span at bounding box center [552, 54] width 8 height 8
click at [552, 53] on input "checkbox" at bounding box center [550, 53] width 5 height 5
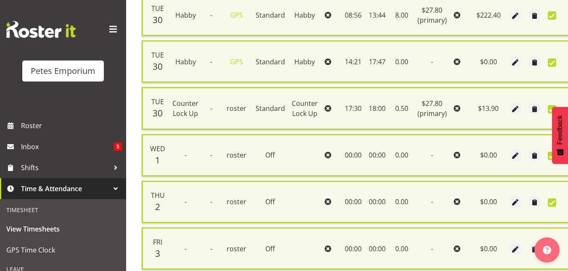
scroll to position [618, 0]
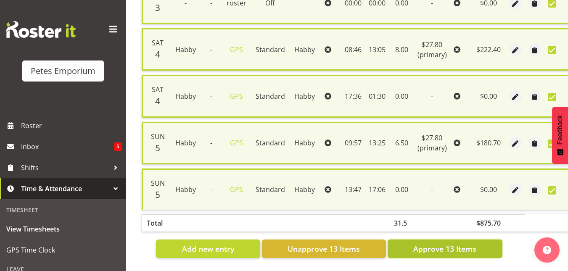
click at [442, 244] on span "Approve 13 Items" at bounding box center [444, 249] width 63 height 11
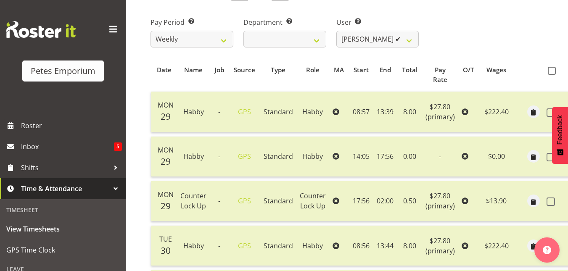
scroll to position [118, 0]
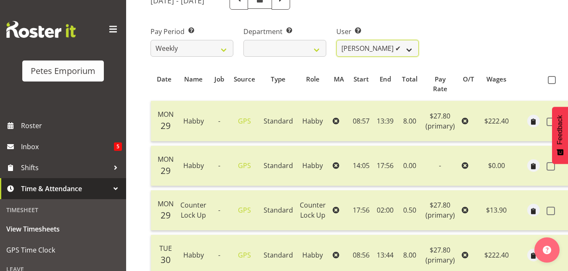
click at [412, 50] on select "Abigail Lane ✔ Alex-Micheal Taniwha ✔ Amelia Denz ✔ Beena Beena ✔ Christine Nev…" at bounding box center [377, 48] width 83 height 17
click at [336, 40] on select "Abigail Lane ✔ Alex-Micheal Taniwha ✔ Amelia Denz ✔ Beena Beena ✔ Christine Nev…" at bounding box center [377, 48] width 83 height 17
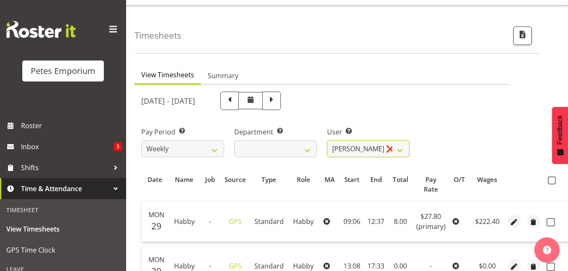
scroll to position [0, 0]
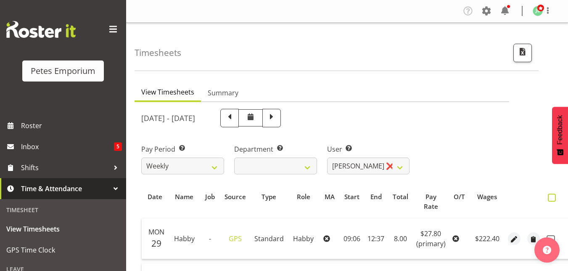
click at [550, 199] on span at bounding box center [552, 198] width 8 height 8
click at [550, 199] on input "checkbox" at bounding box center [550, 197] width 5 height 5
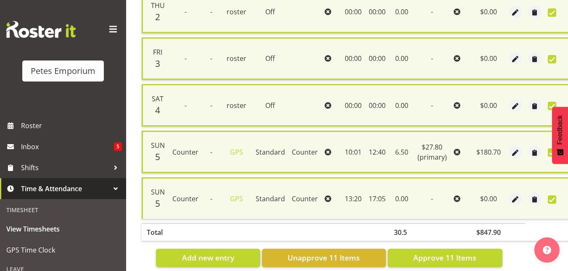
scroll to position [524, 0]
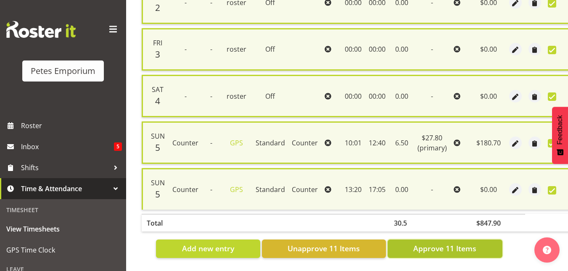
click at [447, 245] on span "Approve 11 Items" at bounding box center [444, 248] width 63 height 11
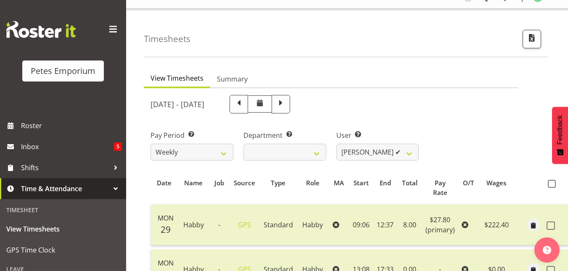
scroll to position [13, 0]
click at [418, 151] on select "Abigail Lane ✔ Alex-Micheal Taniwha ✔ Amelia Denz ✔ Beena Beena ✔ Christine Nev…" at bounding box center [377, 152] width 83 height 17
click at [336, 144] on select "Abigail Lane ✔ Alex-Micheal Taniwha ✔ Amelia Denz ✔ Beena Beena ✔ Christine Nev…" at bounding box center [377, 152] width 83 height 17
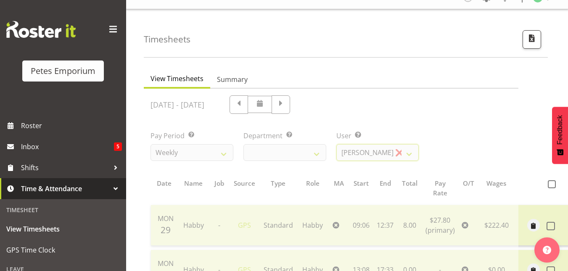
scroll to position [0, 0]
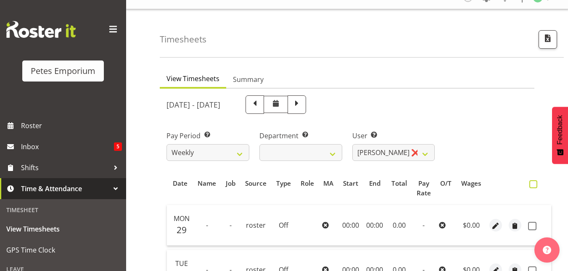
click at [535, 183] on span at bounding box center [533, 184] width 8 height 8
click at [535, 183] on input "checkbox" at bounding box center [531, 184] width 5 height 5
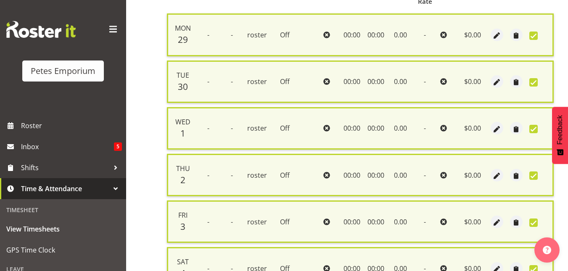
scroll to position [337, 0]
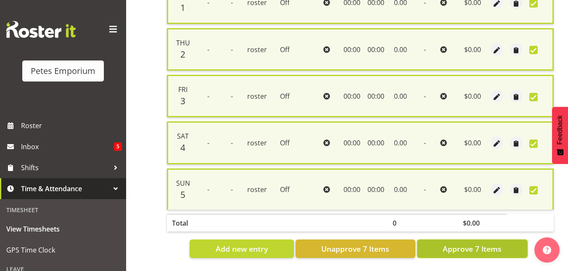
click at [493, 244] on span "Approve 7 Items" at bounding box center [472, 249] width 59 height 11
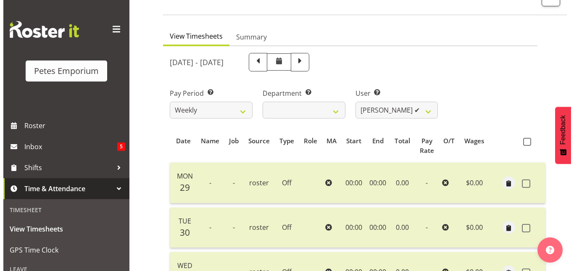
scroll to position [0, 0]
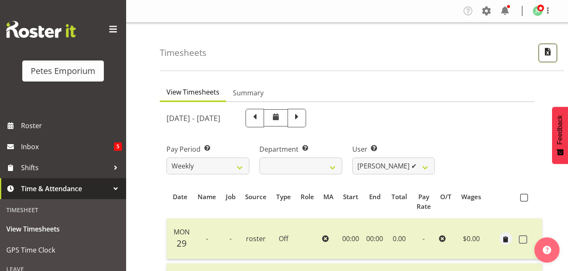
click at [548, 56] on span "button" at bounding box center [548, 51] width 11 height 11
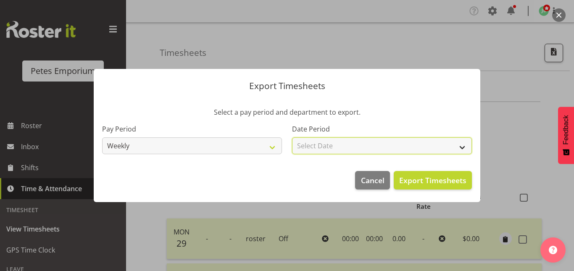
click at [465, 146] on select "Select Date Week starting 06/10/2025 Week starting 29/09/2025 Week starting 22/…" at bounding box center [382, 146] width 180 height 17
click at [292, 138] on select "Select Date Week starting 06/10/2025 Week starting 29/09/2025 Week starting 22/…" at bounding box center [382, 146] width 180 height 17
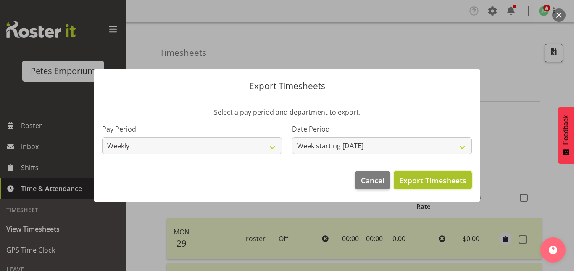
click at [418, 185] on span "Export Timesheets" at bounding box center [433, 180] width 67 height 11
